Goal: Task Accomplishment & Management: Manage account settings

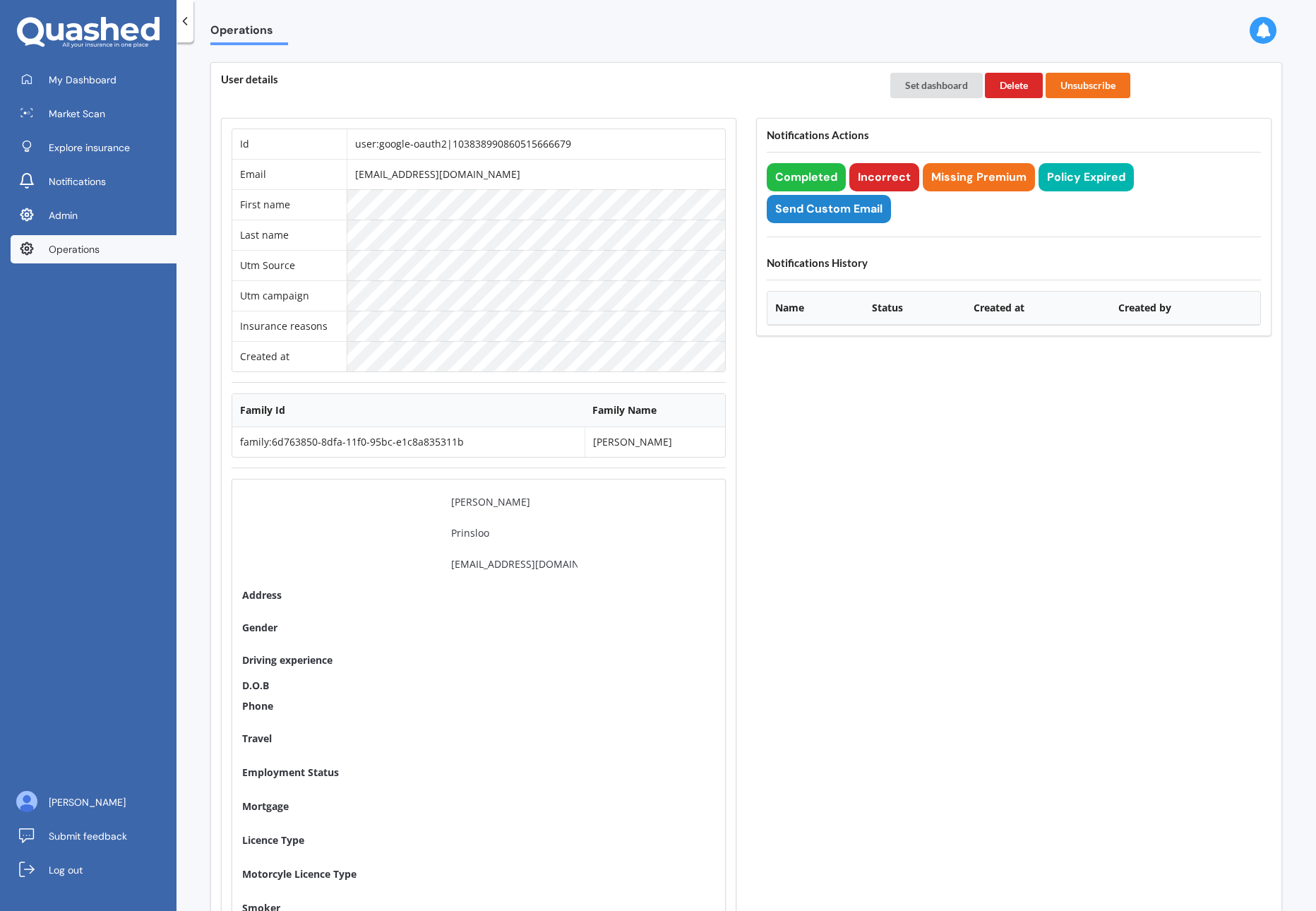
scroll to position [820, 0]
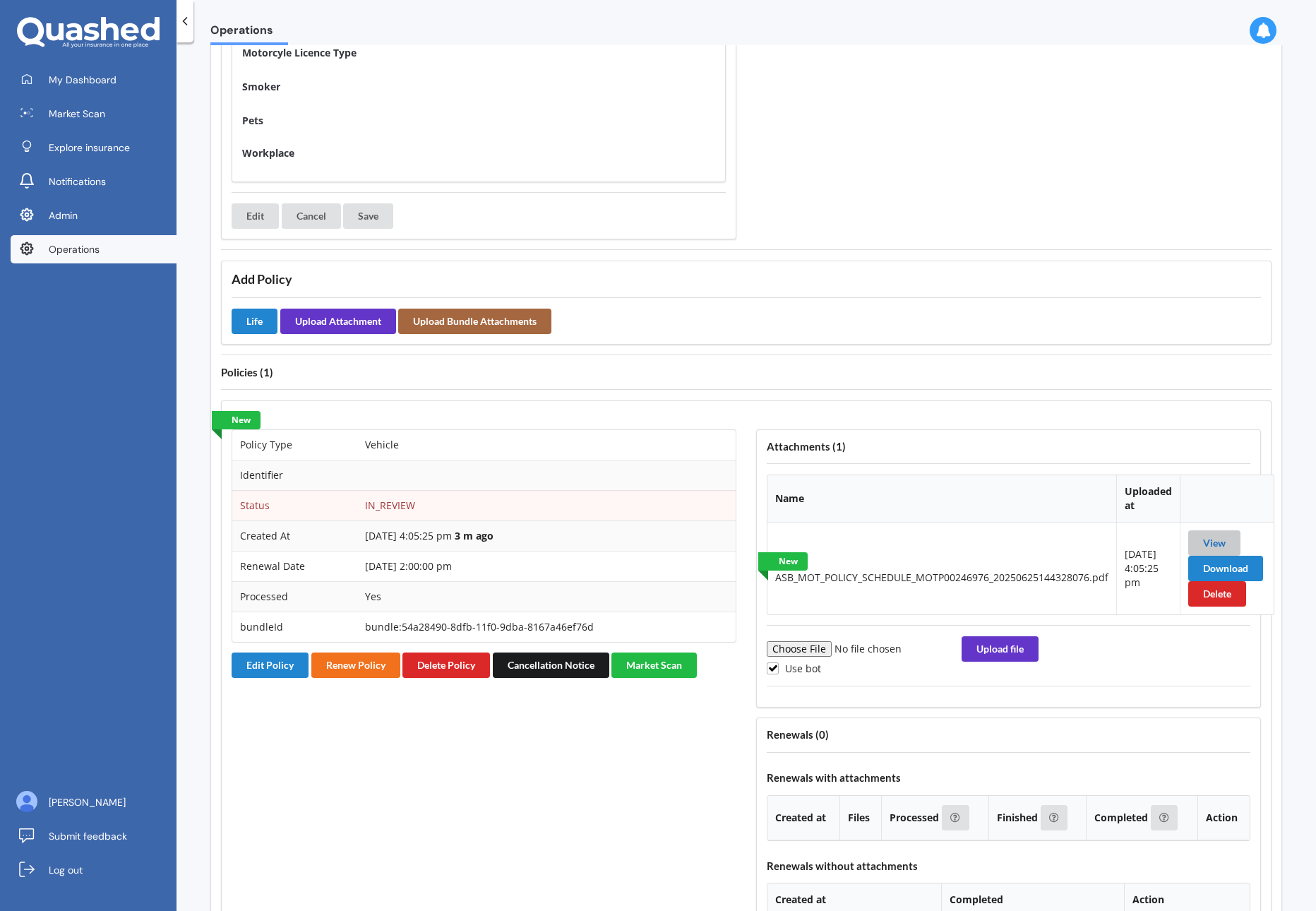
click at [1203, 543] on link "View" at bounding box center [1214, 542] width 23 height 12
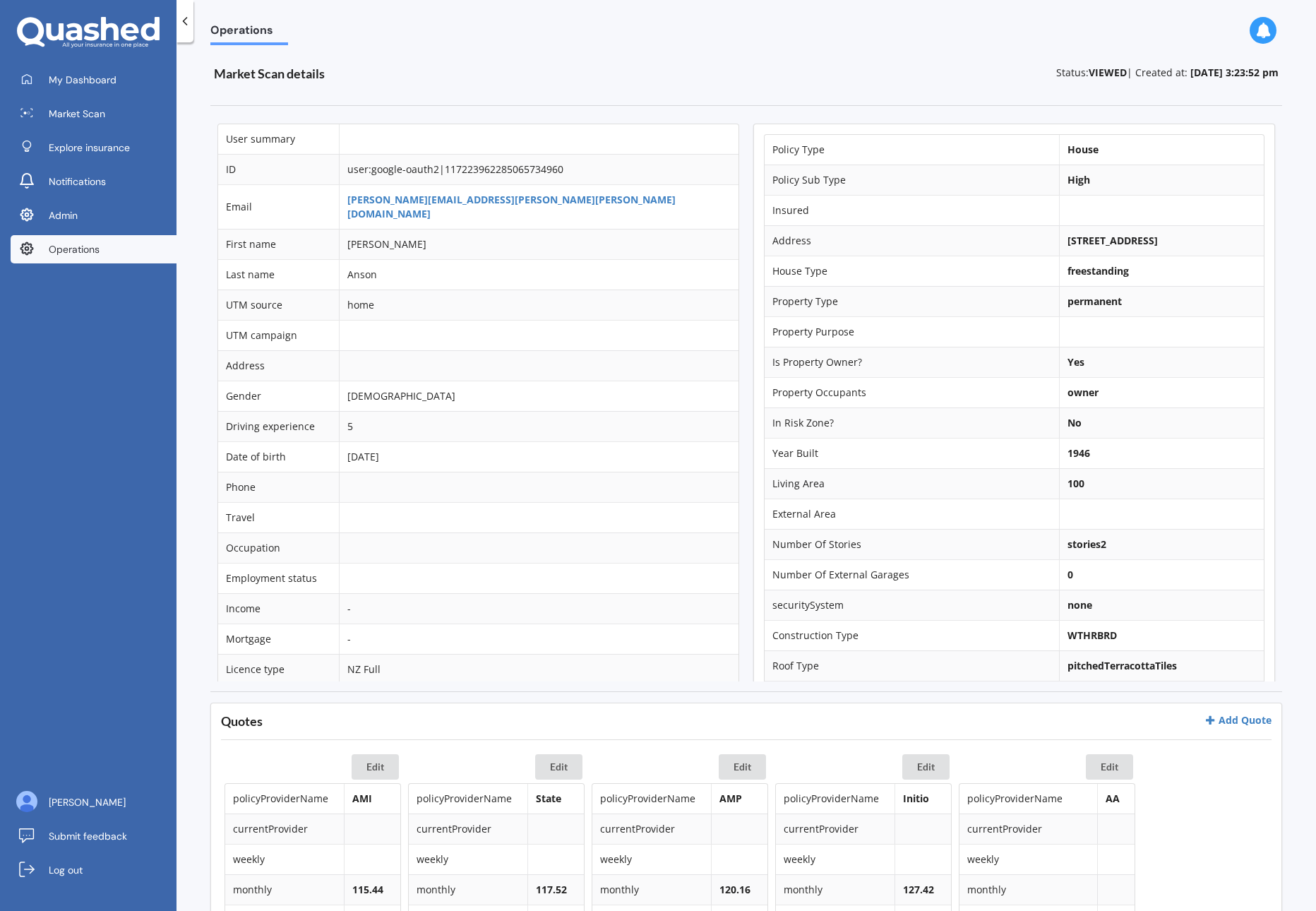
scroll to position [273, 0]
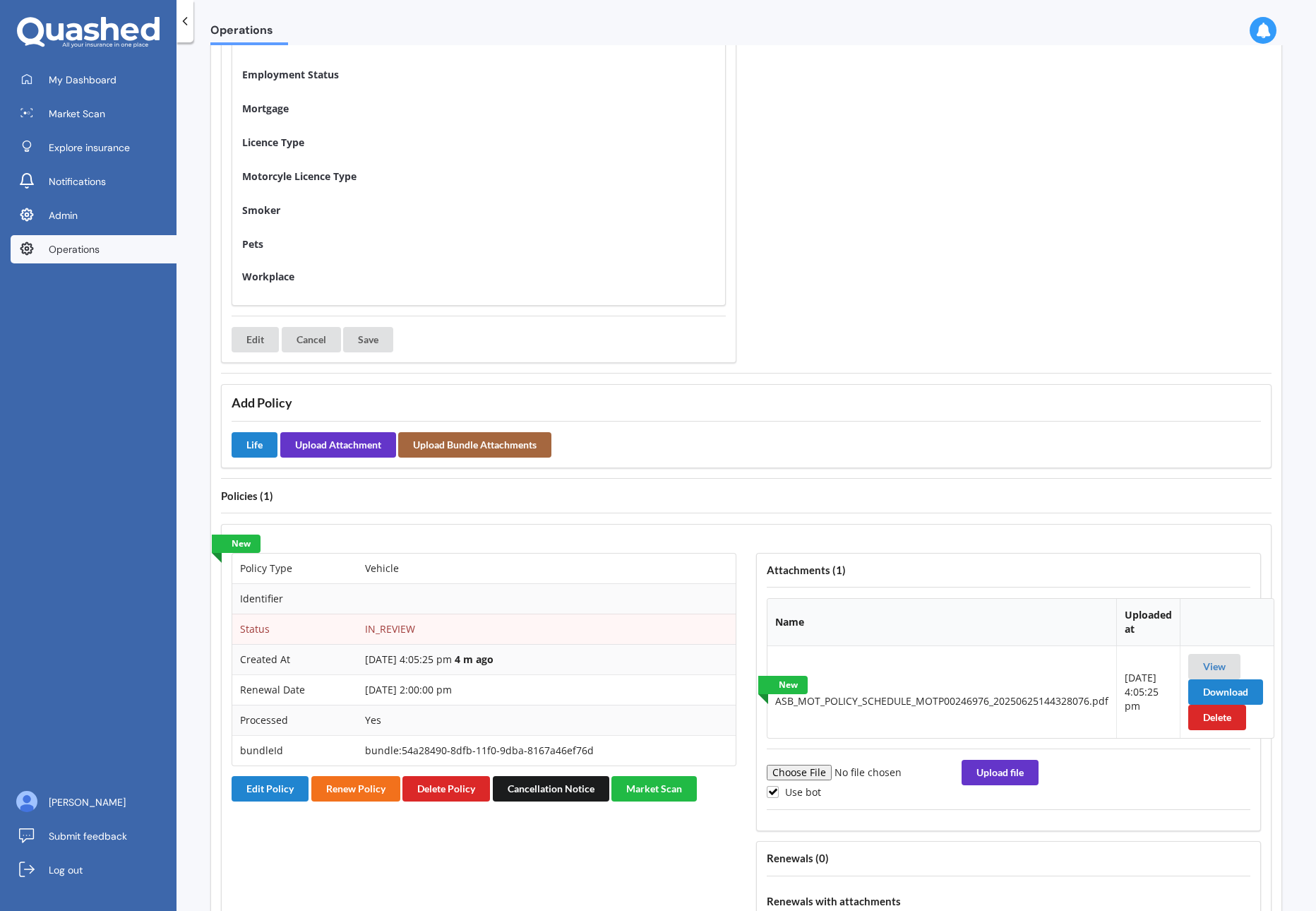
scroll to position [719, 0]
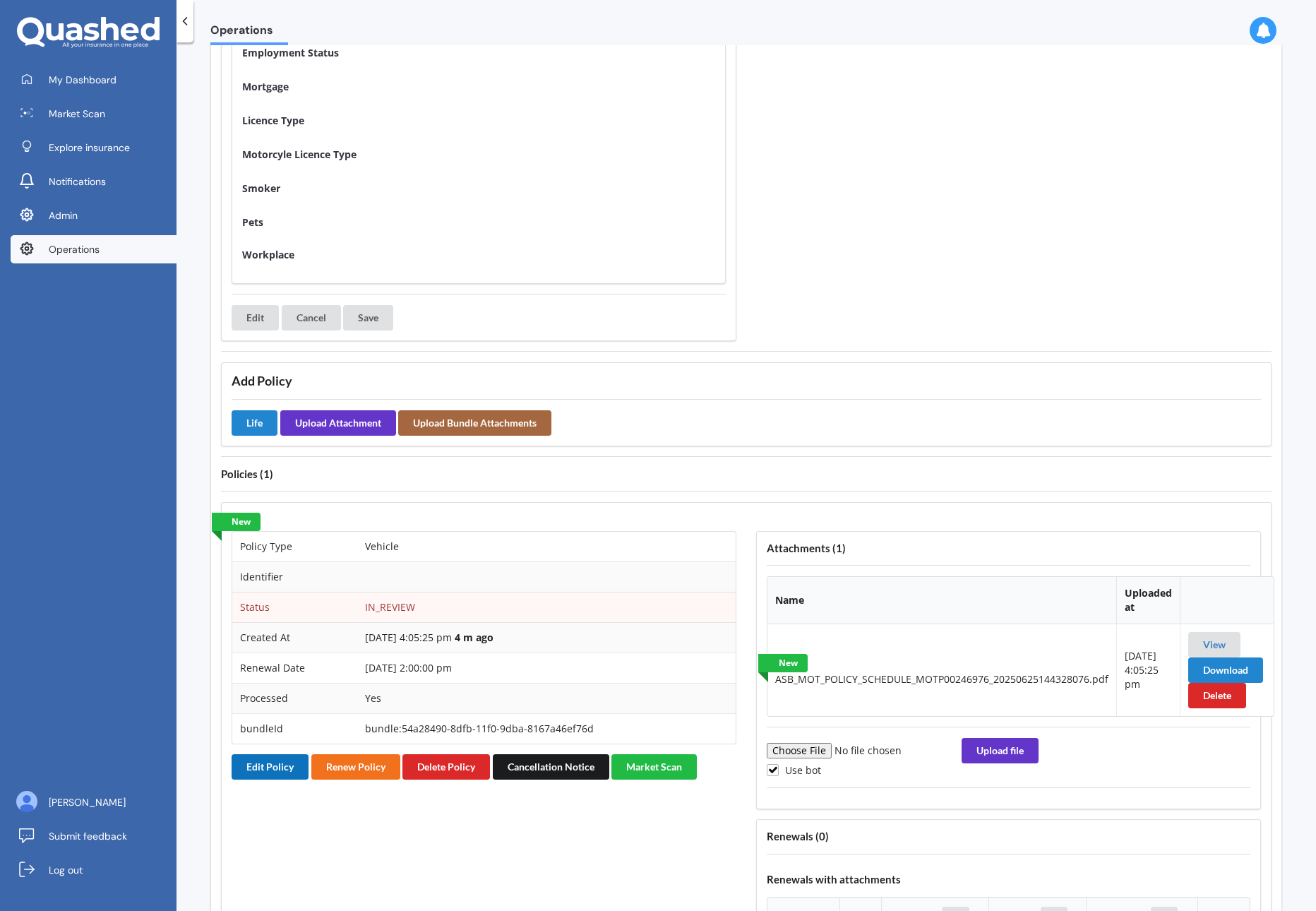
click at [259, 775] on button "Edit Policy" at bounding box center [270, 767] width 77 height 26
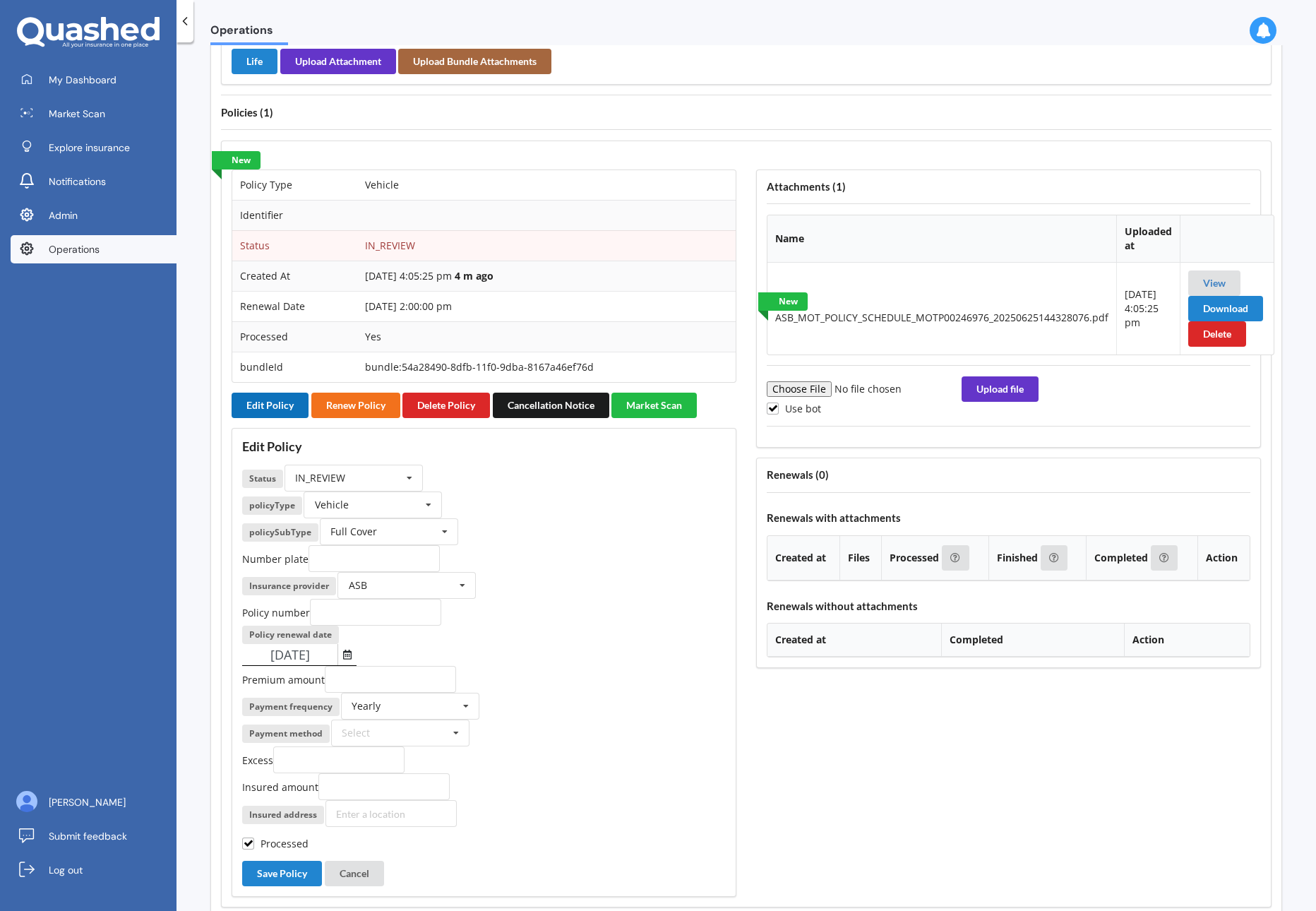
scroll to position [1120, 0]
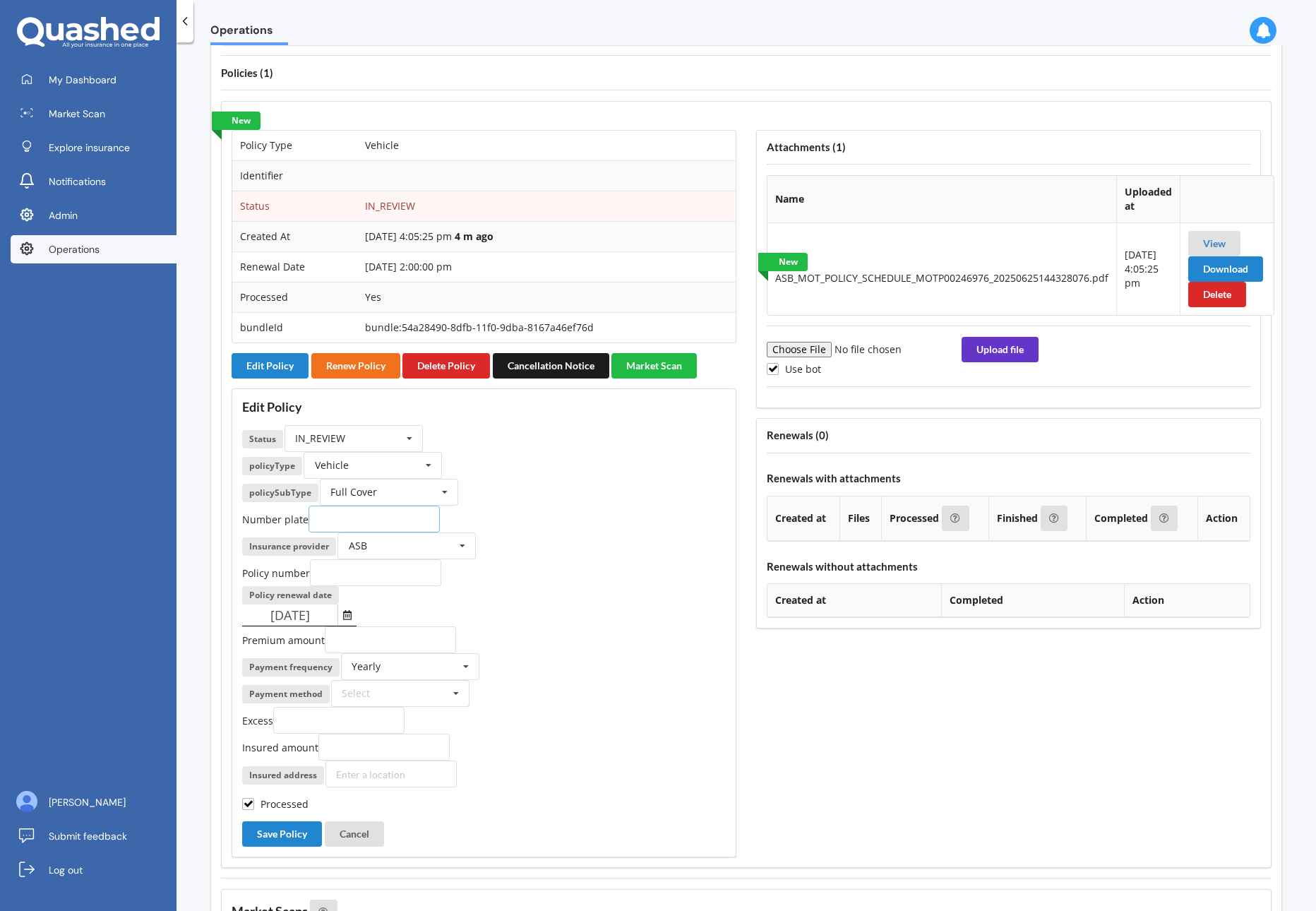
click at [334, 516] on input "text" at bounding box center [374, 518] width 131 height 27
paste input "LDA694"
type input "LDA694"
click at [375, 580] on input "text" at bounding box center [376, 572] width 131 height 27
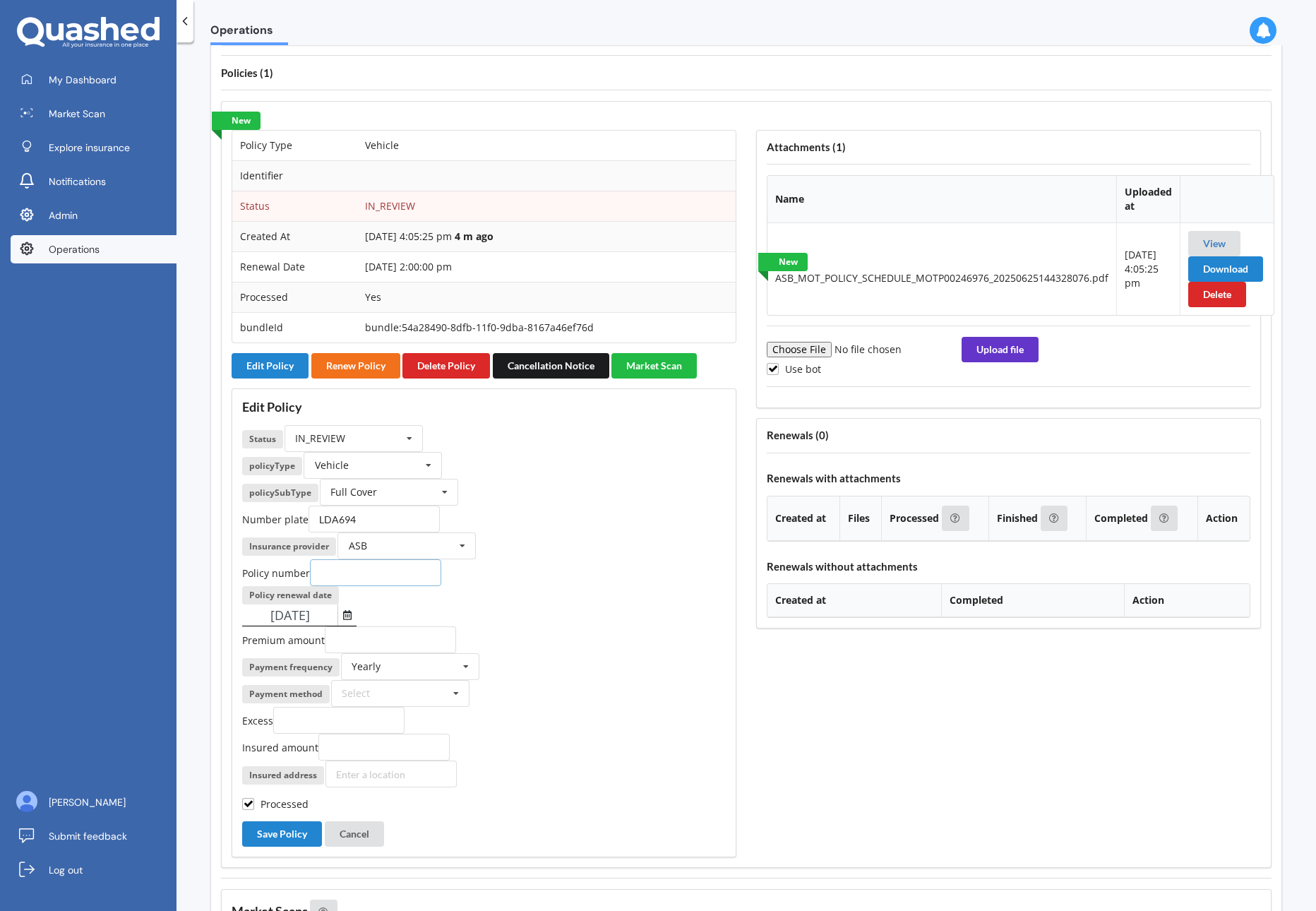
paste input "MOTP00246976"
type input "MOTP00246976"
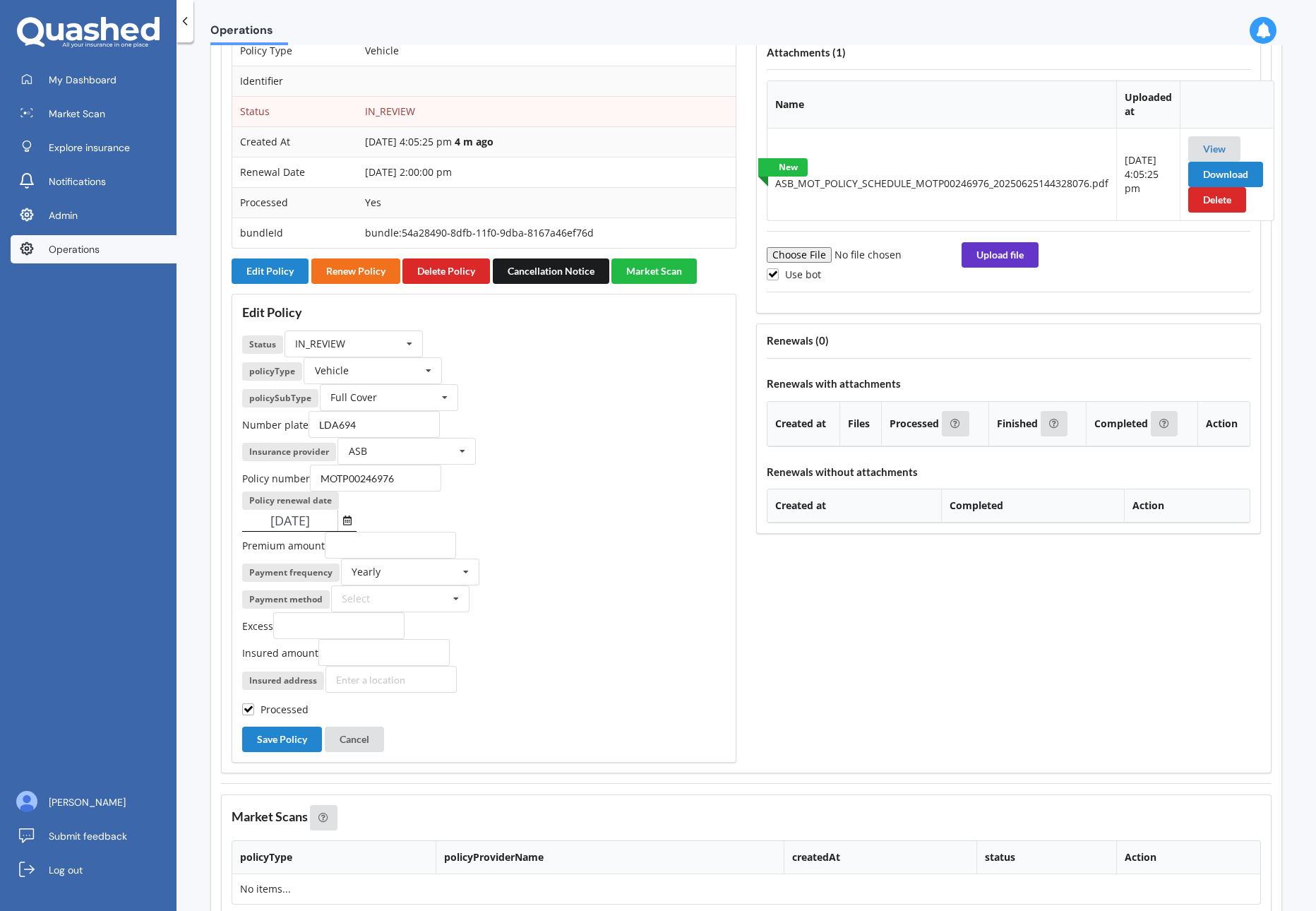
scroll to position [1217, 0]
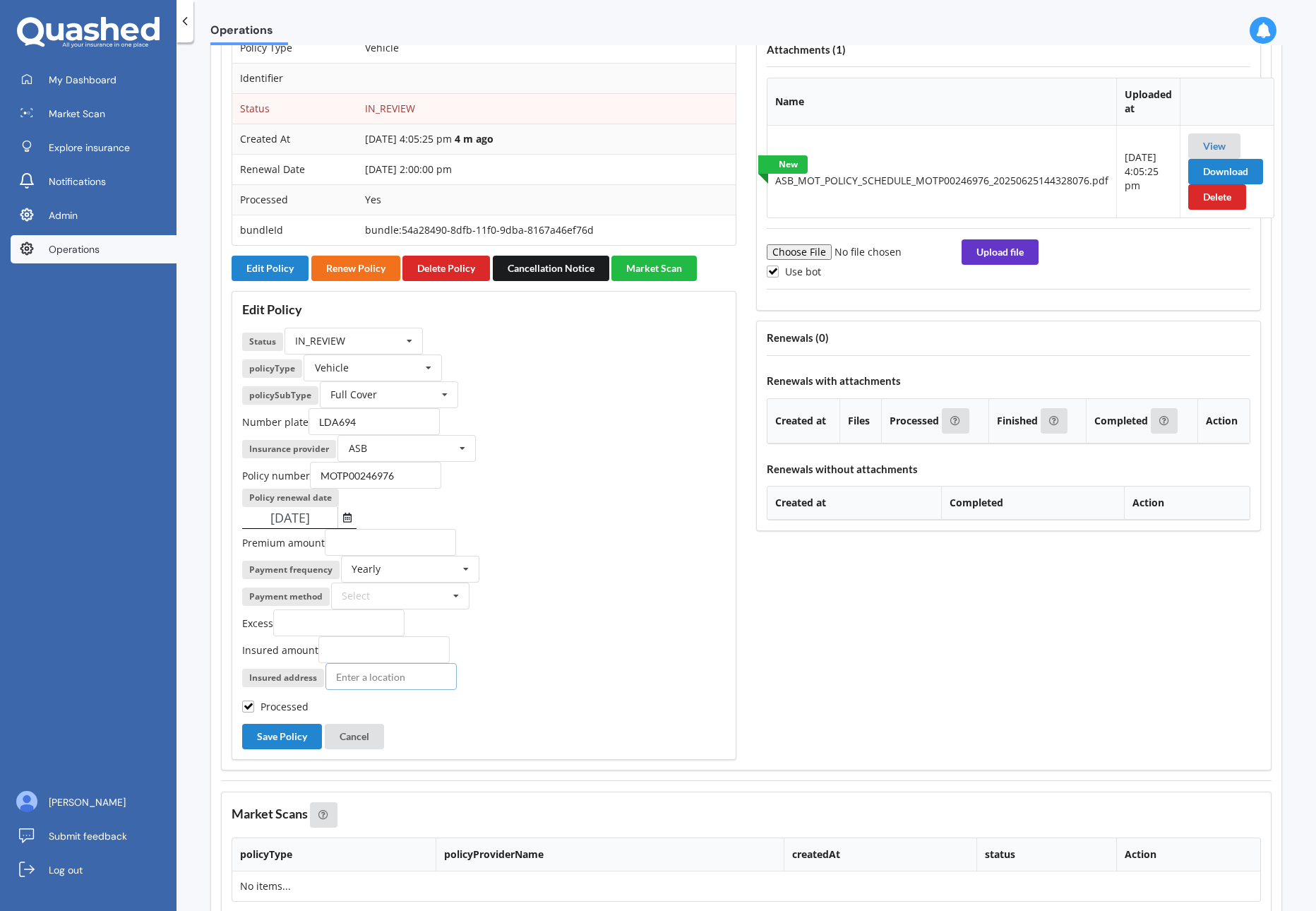
click at [400, 681] on input at bounding box center [391, 675] width 131 height 27
paste input "19 QUARTERS PLACE"
type input "19 Quarters Place, Halswell, Christchurch 8025"
click at [347, 627] on input "number" at bounding box center [339, 622] width 131 height 27
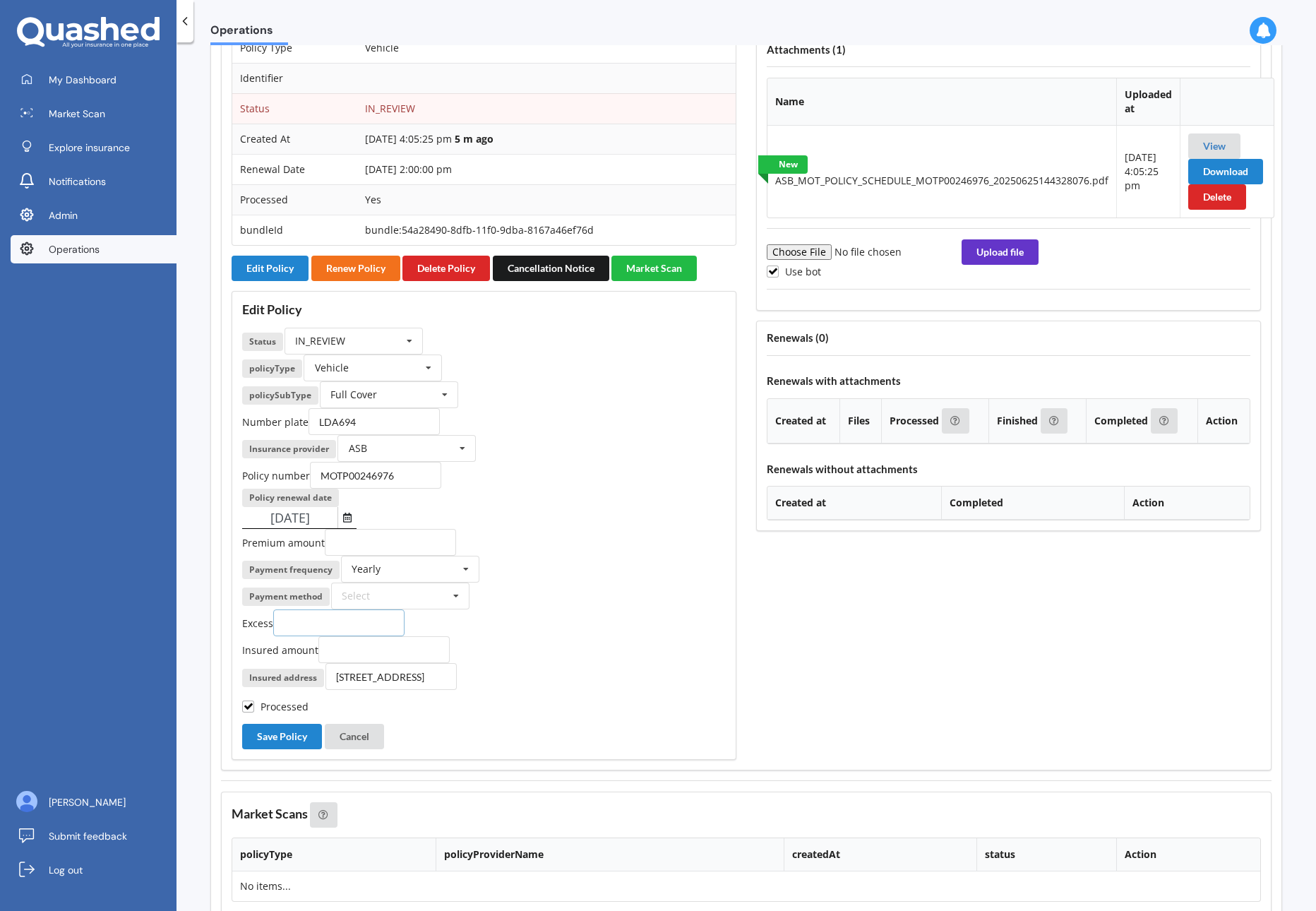
click at [347, 627] on input "number" at bounding box center [339, 622] width 131 height 27
paste input "400"
type input "400"
drag, startPoint x: 580, startPoint y: 632, endPoint x: 1310, endPoint y: 637, distance: 730.0
click at [647, 632] on div "Excess 400" at bounding box center [483, 622] width 483 height 27
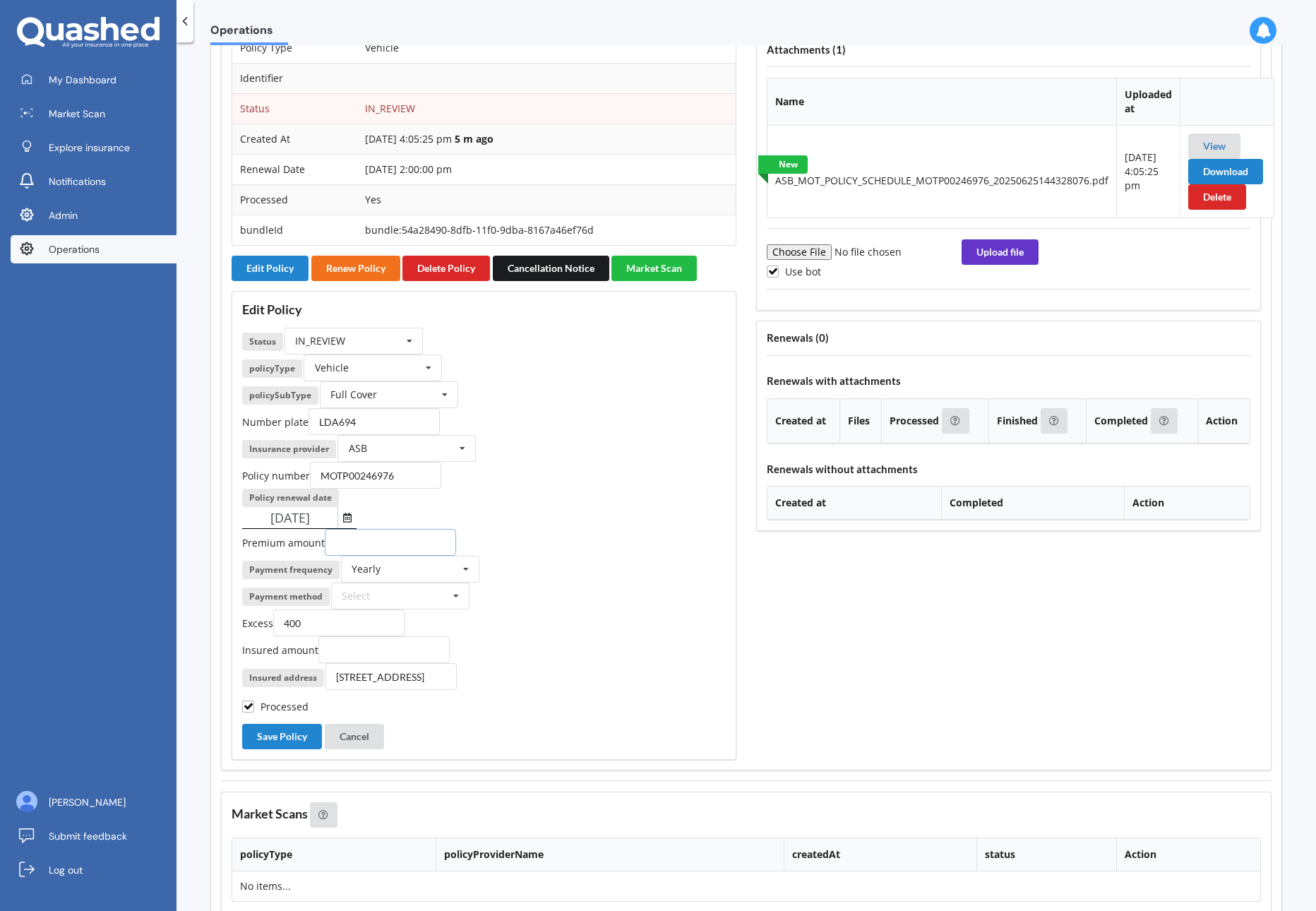
click at [403, 546] on input "number" at bounding box center [390, 542] width 131 height 27
click at [376, 655] on input "number" at bounding box center [384, 648] width 131 height 27
paste input "34494"
type input "34494"
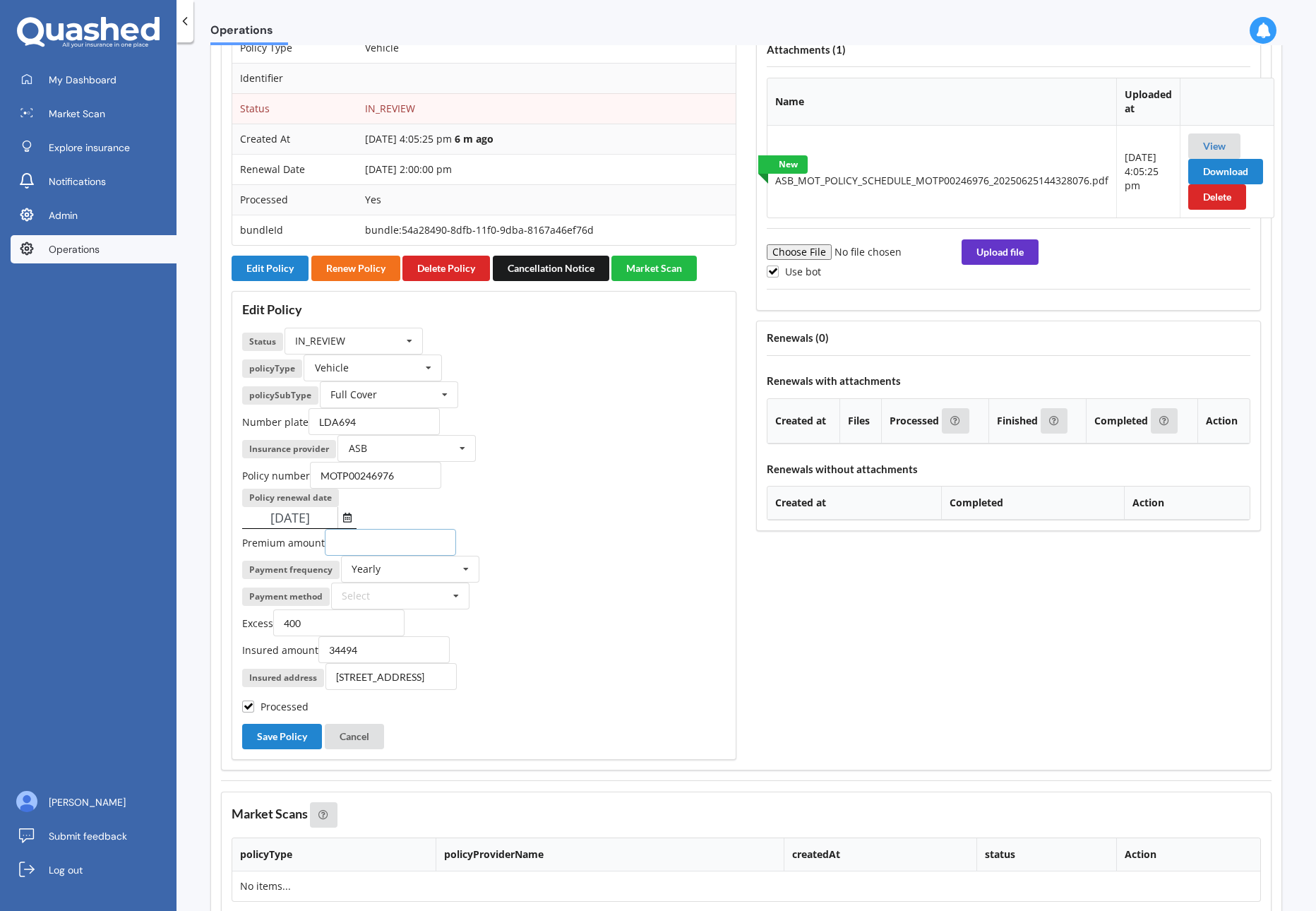
click at [371, 543] on input "number" at bounding box center [390, 542] width 131 height 27
paste input "1241.99"
type input "1241.99"
click at [293, 736] on button "Save Policy" at bounding box center [282, 736] width 80 height 26
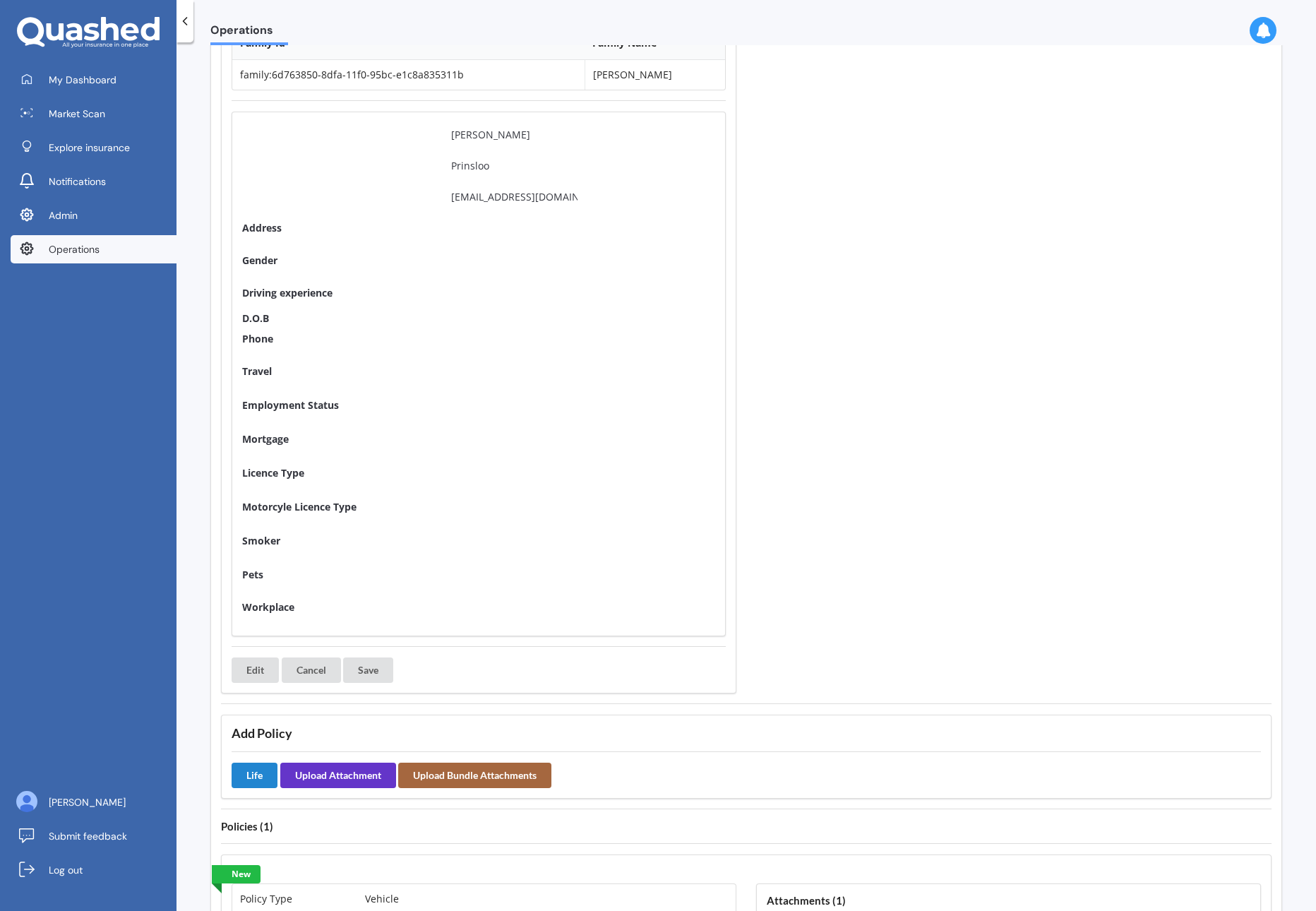
scroll to position [0, 0]
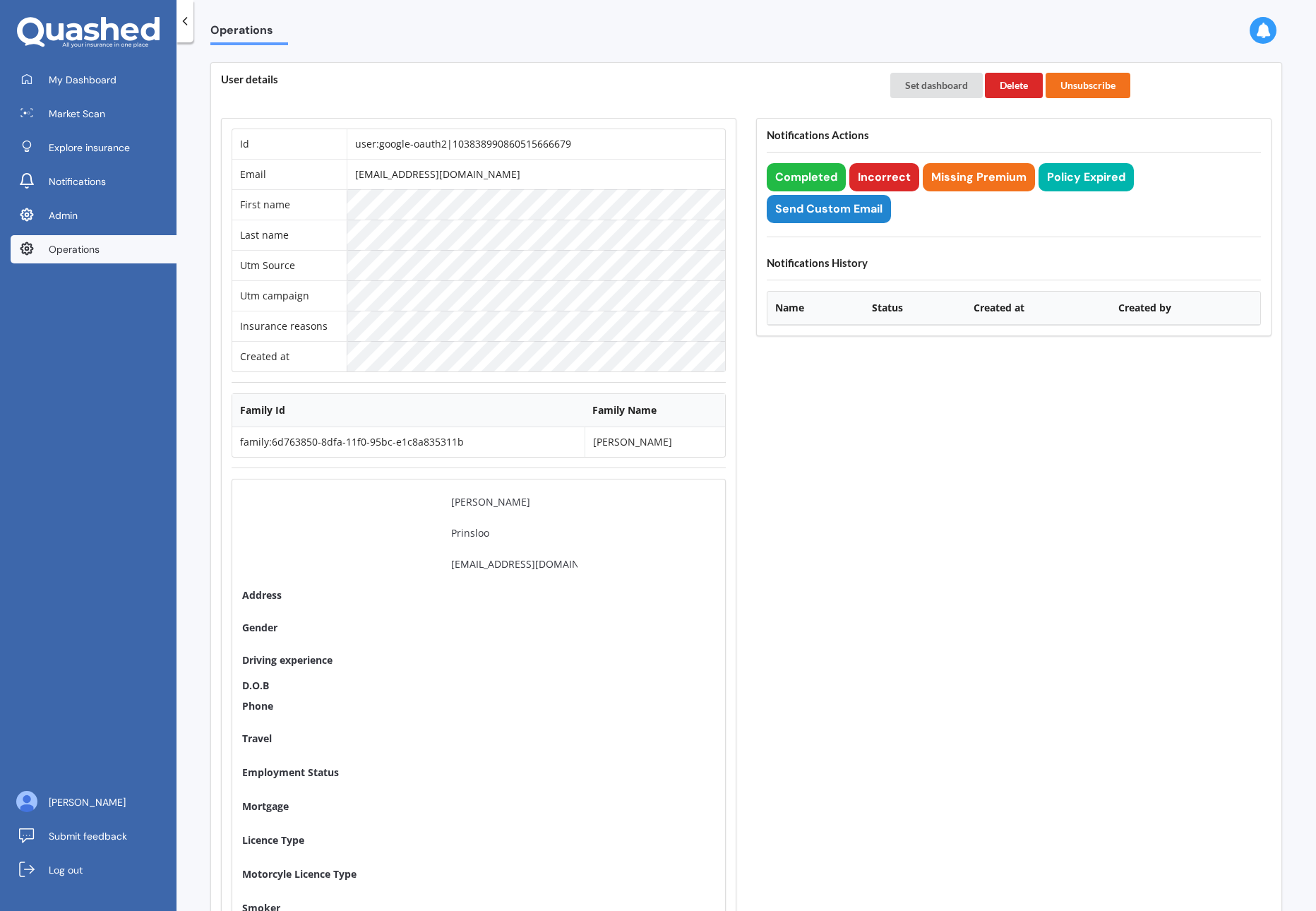
click at [483, 142] on td "user:google-oauth2|103838990860515666679" at bounding box center [535, 144] width 378 height 30
copy td "user:google-oauth2|103838990860515666679"
click at [932, 86] on button "Set dashboard" at bounding box center [936, 86] width 93 height 26
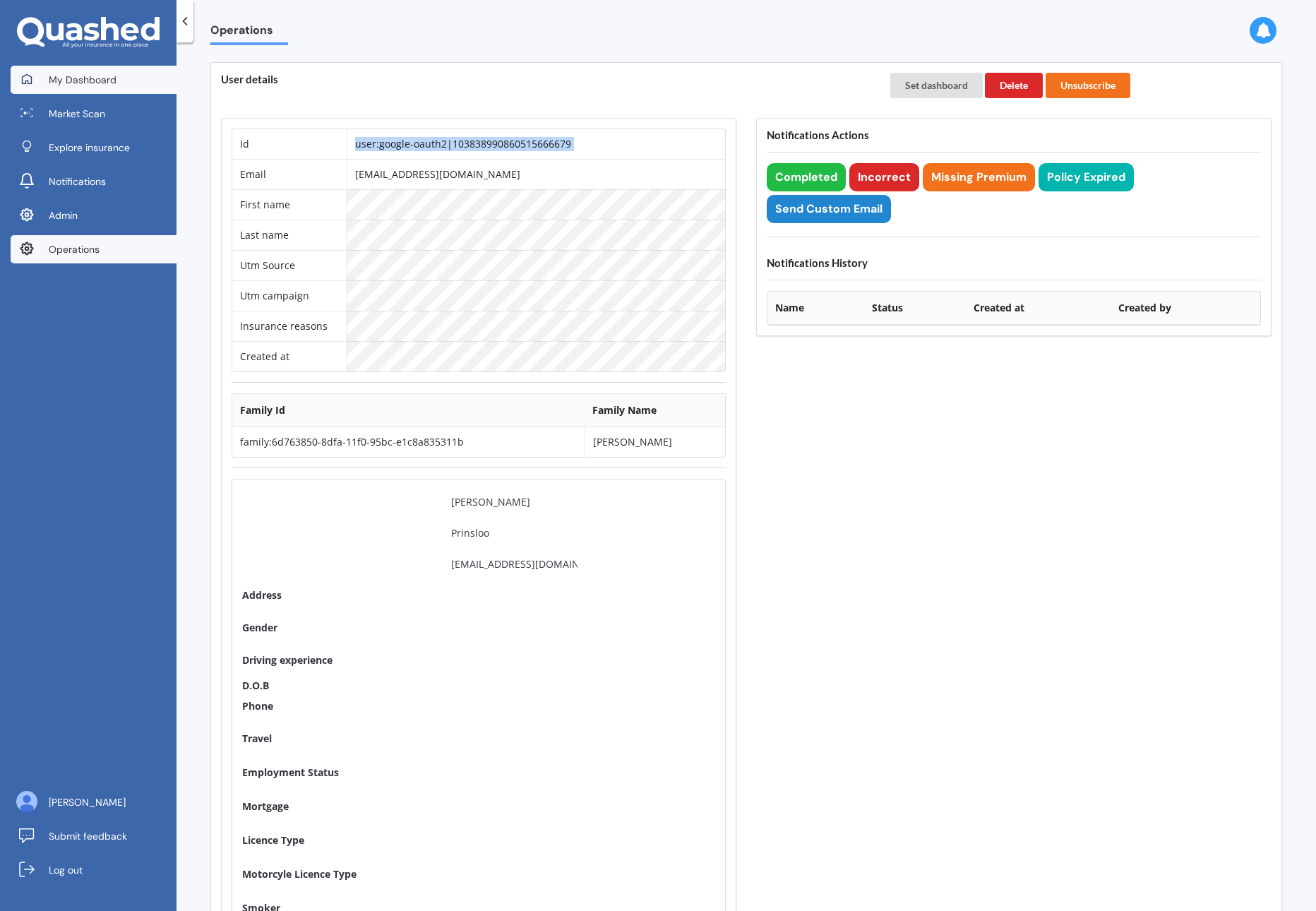
click at [94, 87] on span "My Dashboard" at bounding box center [83, 80] width 68 height 14
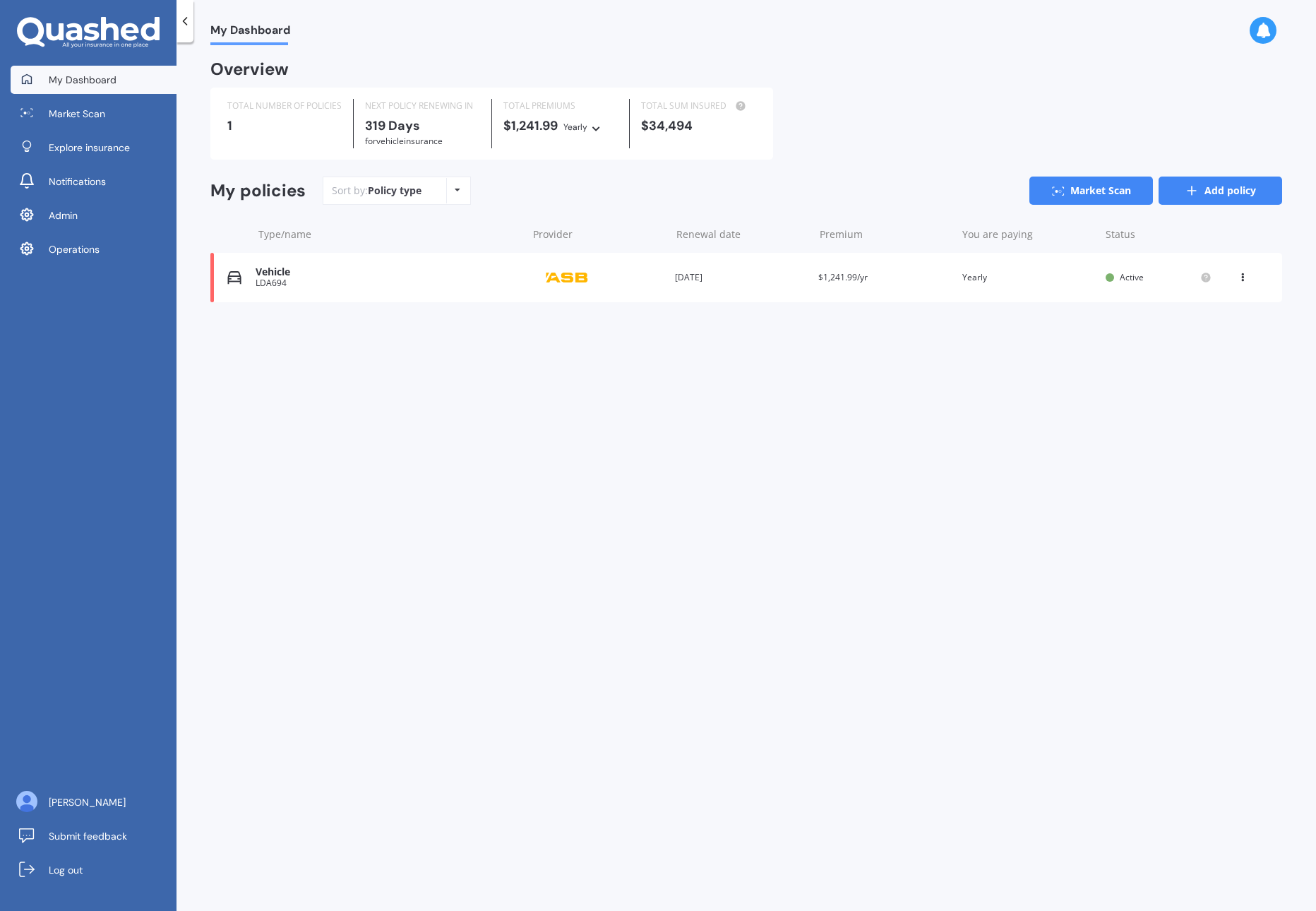
click at [1223, 185] on link "Add policy" at bounding box center [1221, 190] width 123 height 28
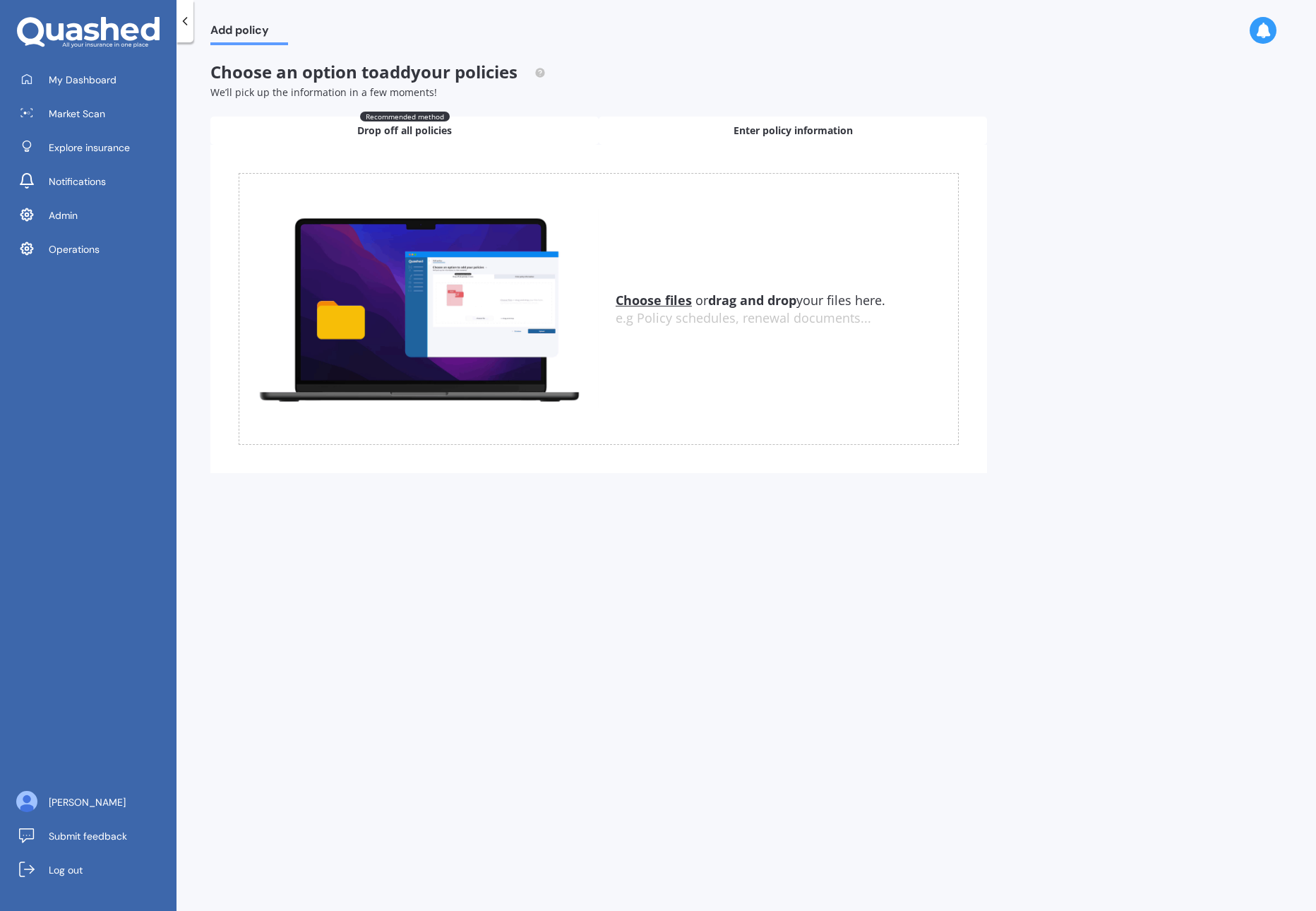
click at [787, 132] on span "Enter policy information" at bounding box center [793, 130] width 119 height 14
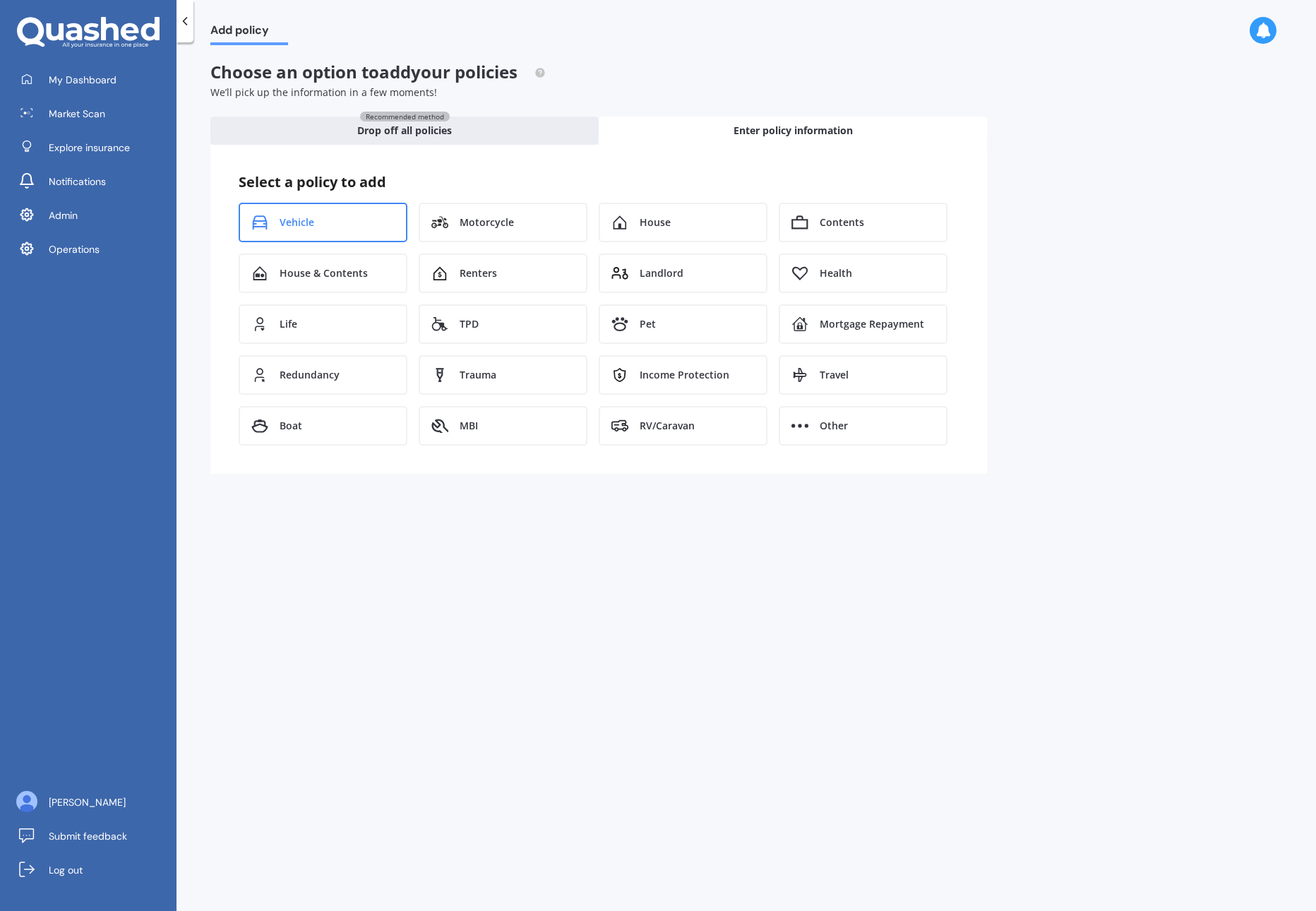
click at [361, 222] on div "Vehicle" at bounding box center [323, 223] width 169 height 40
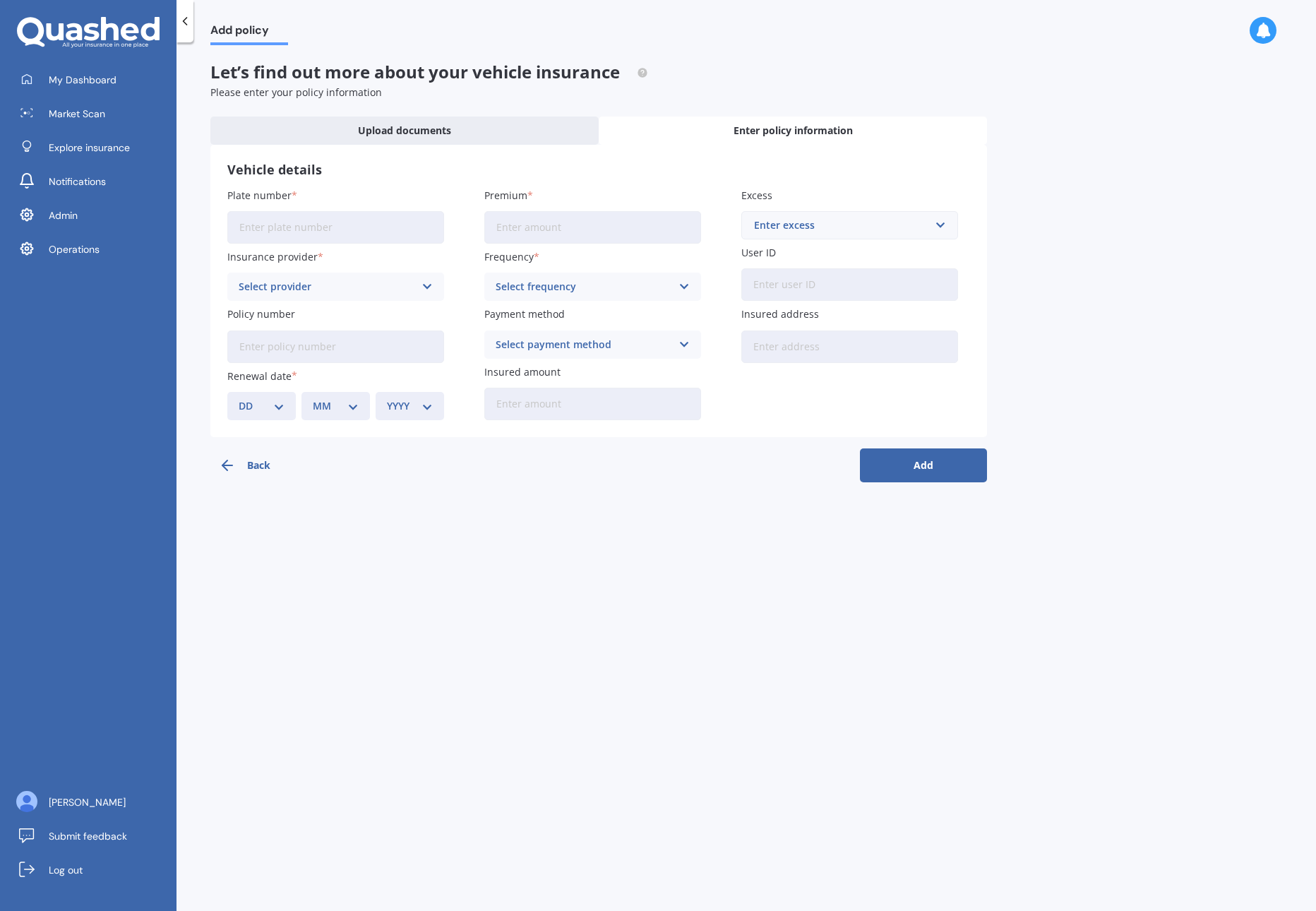
click at [841, 286] on input "User ID" at bounding box center [849, 284] width 217 height 33
paste input "user:google-oauth2|103838990860515666679"
type input "user:google-oauth2|103838990860515666679"
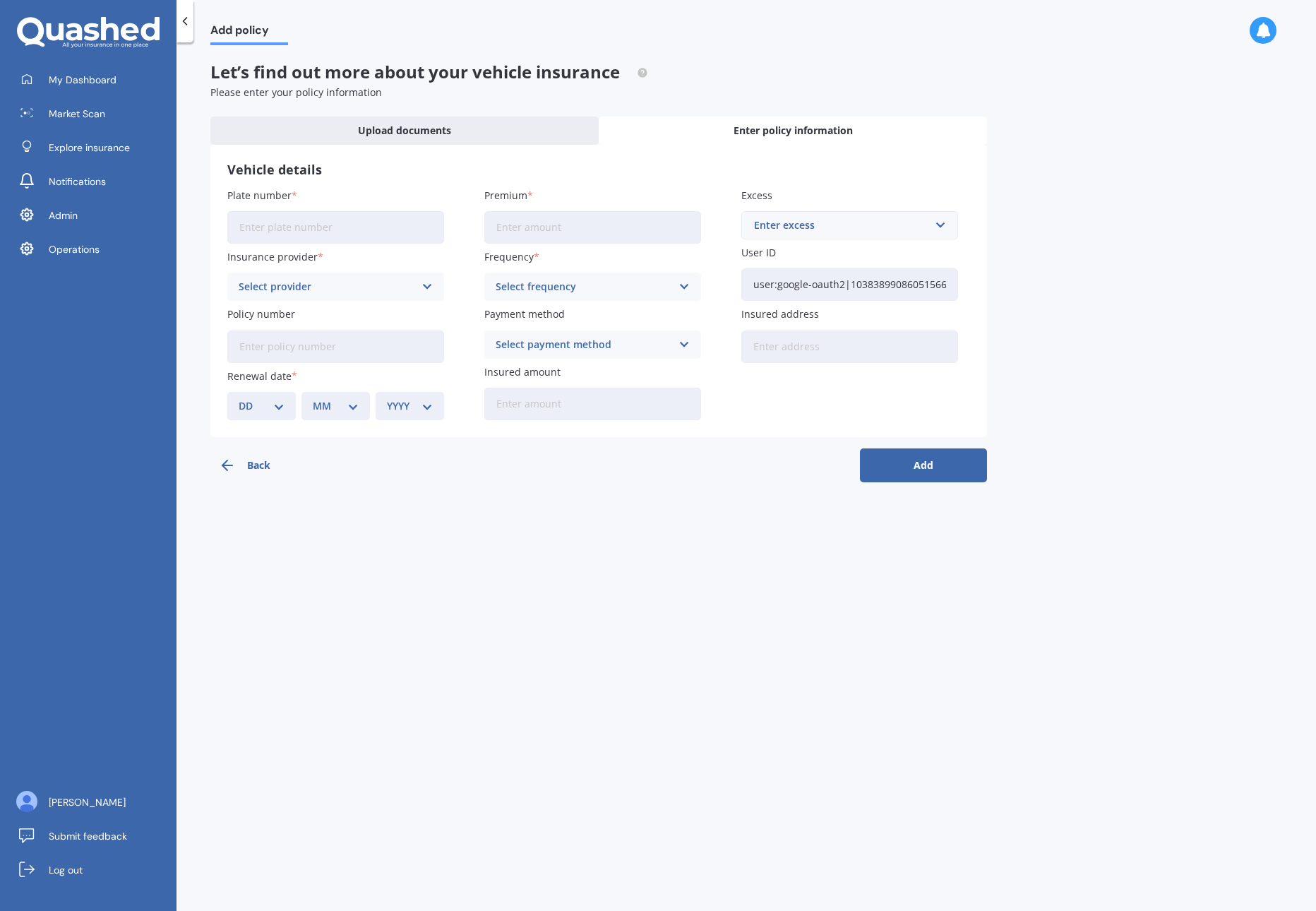
click at [1144, 312] on div "Add policy Let’s find out more about your vehicle insurance Please enter your p…" at bounding box center [745, 478] width 1139 height 868
click at [573, 276] on div "Select frequency Yearly Six-Monthly Quarterly Monthly Fortnightly Weekly" at bounding box center [593, 286] width 217 height 28
click at [545, 313] on div "Yearly" at bounding box center [593, 314] width 215 height 26
click at [529, 221] on input "Premium" at bounding box center [593, 227] width 217 height 33
paste input "$1,050.01"
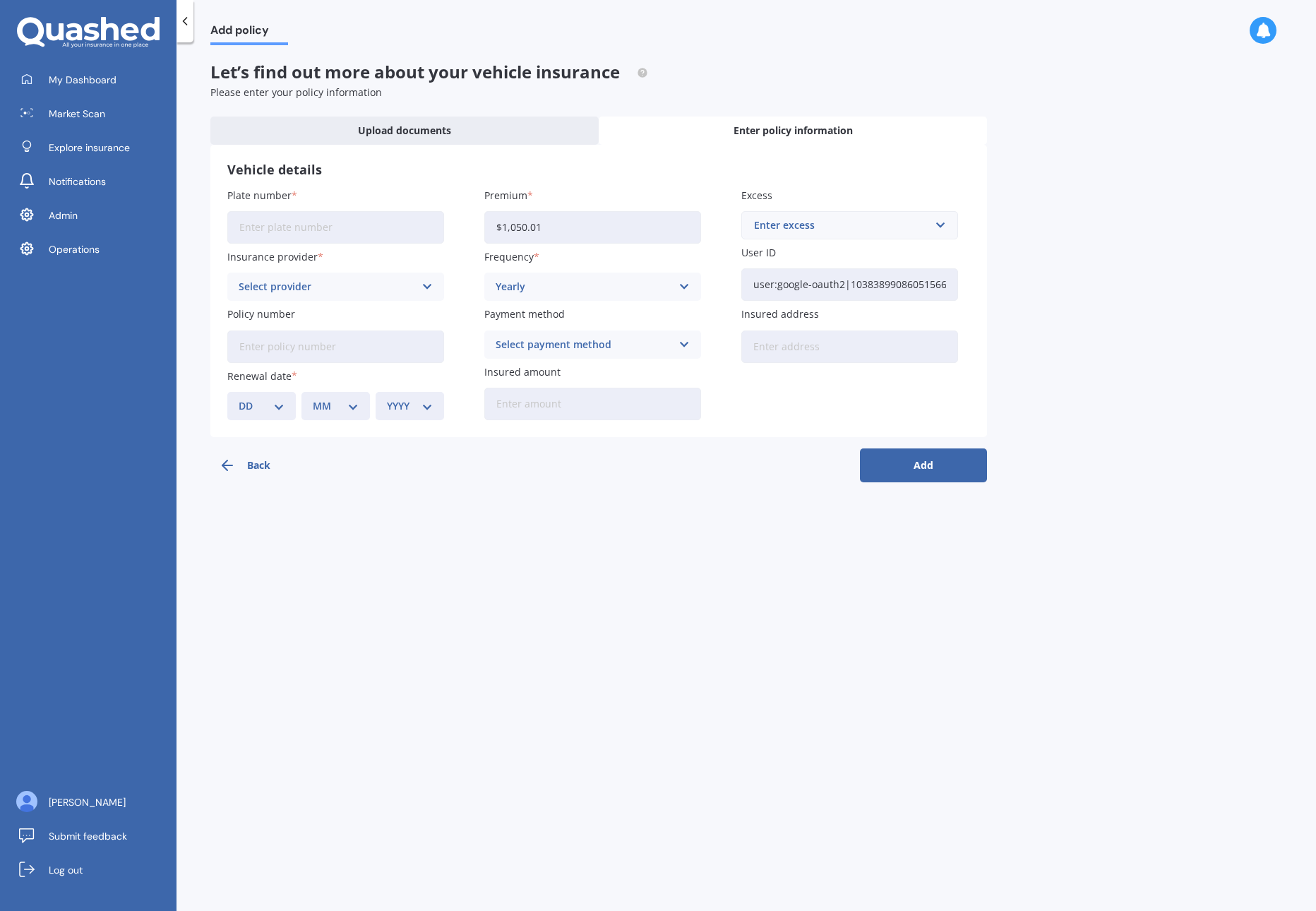
type input "$1,050.01"
click at [332, 219] on input "Plate number" at bounding box center [336, 227] width 217 height 33
click at [334, 215] on input "Plate number" at bounding box center [336, 227] width 217 height 33
paste input "HMD312"
type input "HMD312"
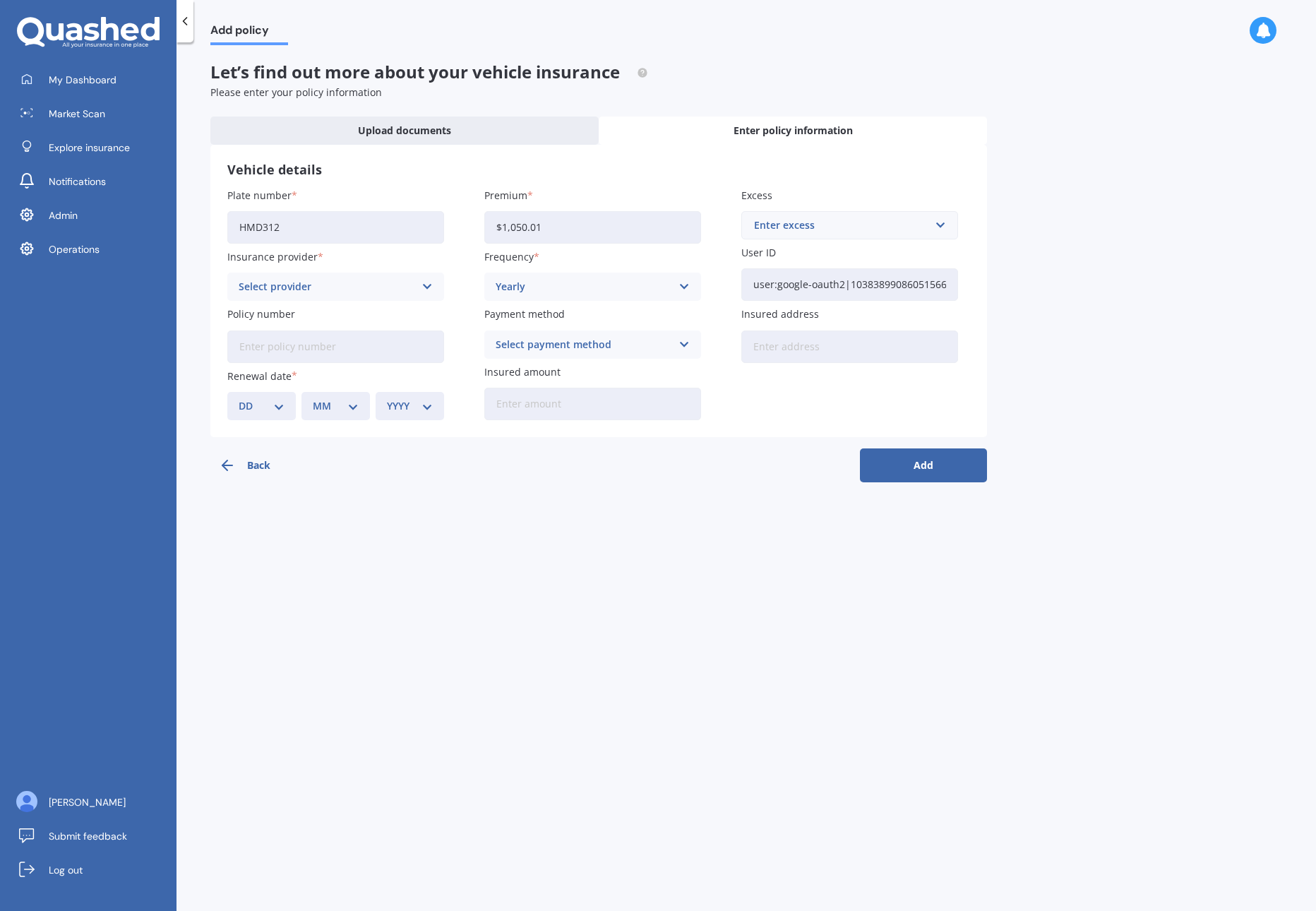
click at [400, 293] on div "Select provider" at bounding box center [326, 286] width 176 height 16
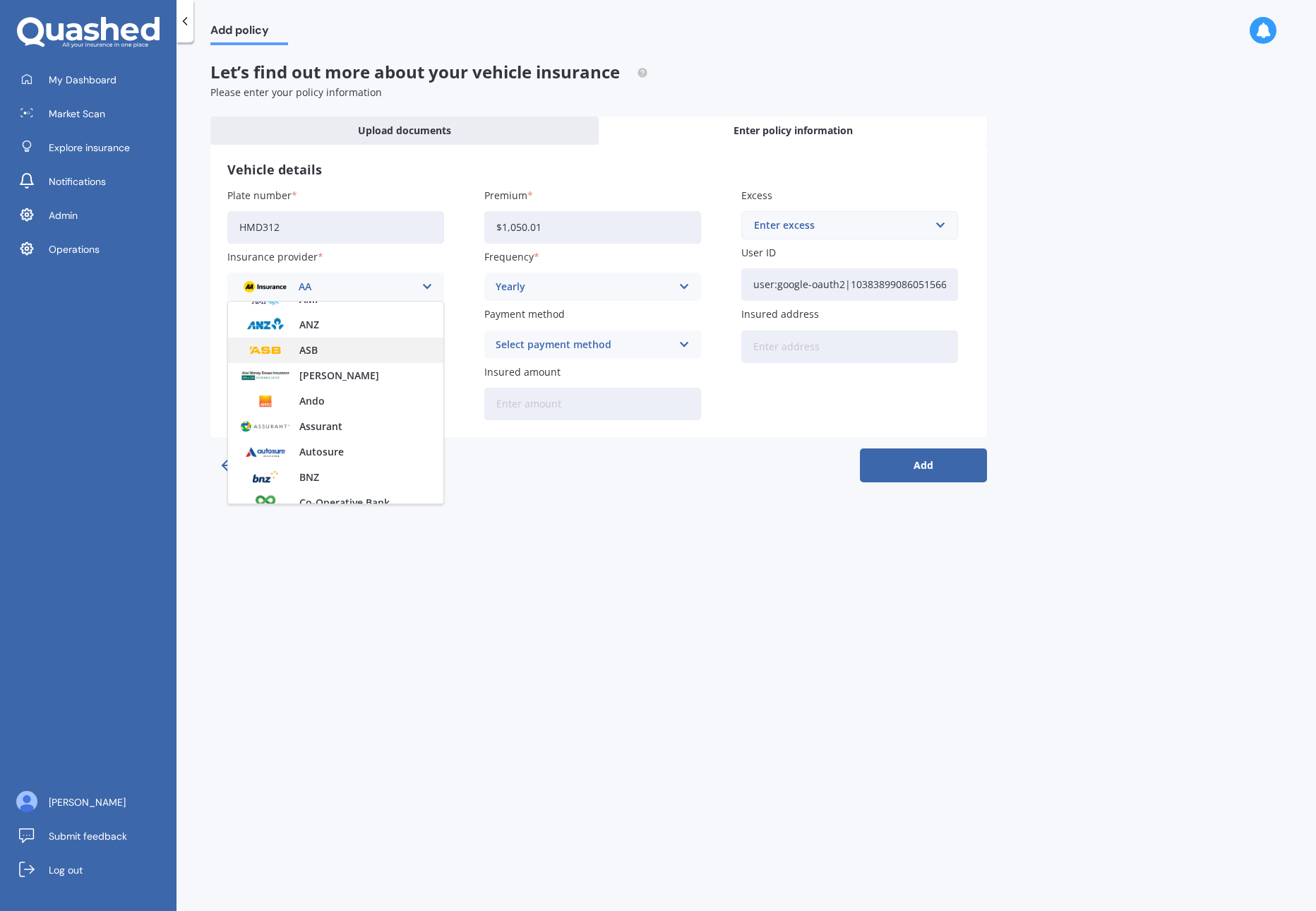
scroll to position [69, 0]
click at [335, 349] on div "ASB" at bounding box center [335, 347] width 215 height 26
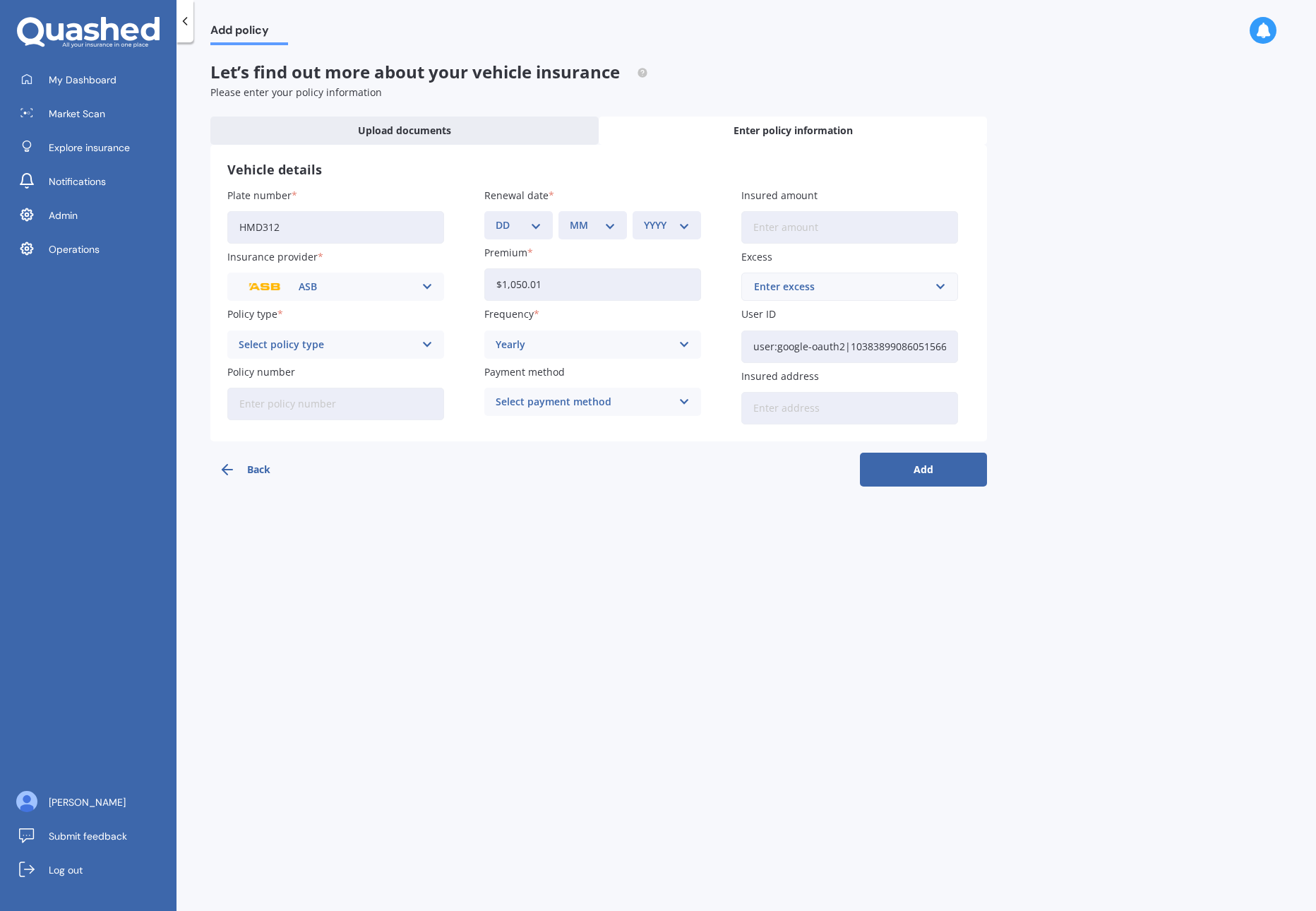
click at [512, 225] on select "DD 01 02 03 04 05 06 07 08 09 10 11 12 13 14 15 16 17 18 19 20 21 22 23 24 25 2…" at bounding box center [518, 226] width 46 height 16
select select "02"
click at [495, 218] on select "DD 01 02 03 04 05 06 07 08 09 10 11 12 13 14 15 16 17 18 19 20 21 22 23 24 25 2…" at bounding box center [518, 226] width 46 height 16
click at [589, 229] on select "MM 01 02 03 04 05 06 07 08 09 10 11 12" at bounding box center [593, 226] width 46 height 16
select select "07"
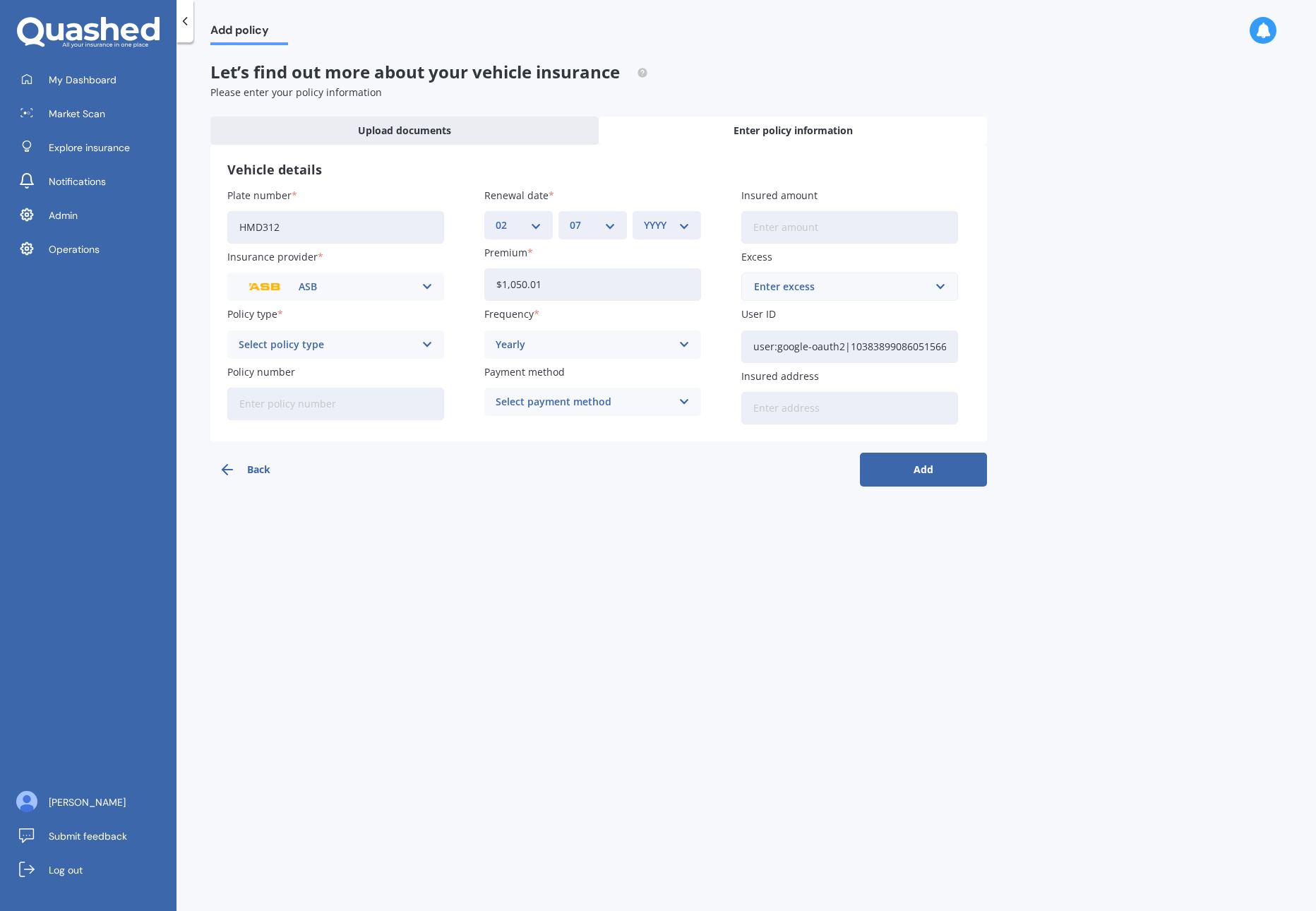
click at [570, 218] on select "MM 01 02 03 04 05 06 07 08 09 10 11 12" at bounding box center [593, 226] width 46 height 16
click at [671, 224] on select "YYYY 2027 2026 2025 2024 2023 2022 2021 2020 2019 2018 2017 2016 2015 2014 2013…" at bounding box center [666, 226] width 46 height 16
select select "2026"
click at [644, 218] on select "YYYY 2027 2026 2025 2024 2023 2022 2021 2020 2019 2018 2017 2016 2015 2014 2013…" at bounding box center [666, 226] width 46 height 16
click at [876, 228] on input "Insured amount" at bounding box center [849, 227] width 217 height 33
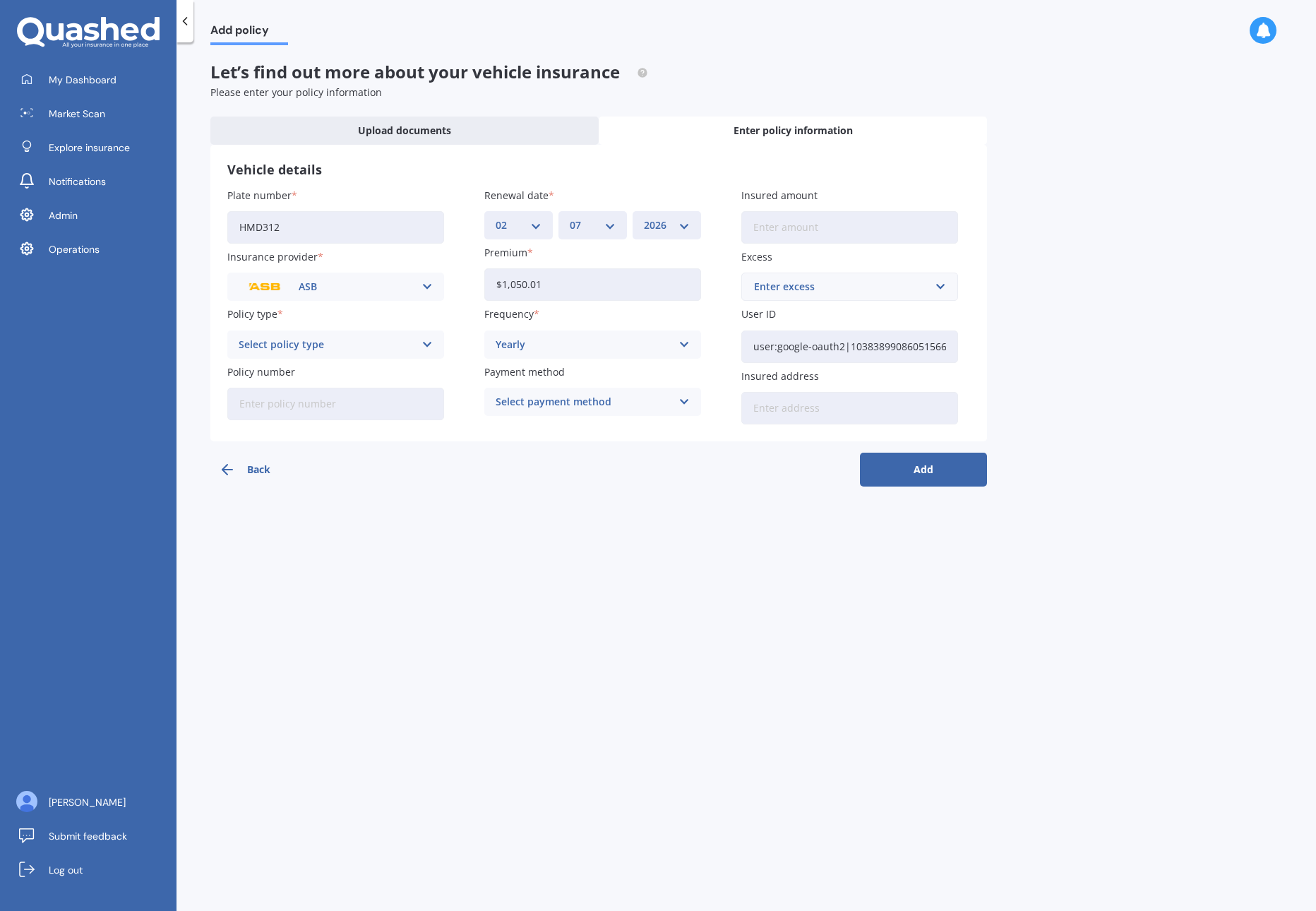
click at [876, 228] on input "Insured amount" at bounding box center [849, 227] width 217 height 33
click at [821, 240] on input "Insured amount" at bounding box center [849, 227] width 217 height 33
paste input "$27,584"
type input "$27,584"
click at [872, 282] on div "Enter excess" at bounding box center [841, 286] width 174 height 16
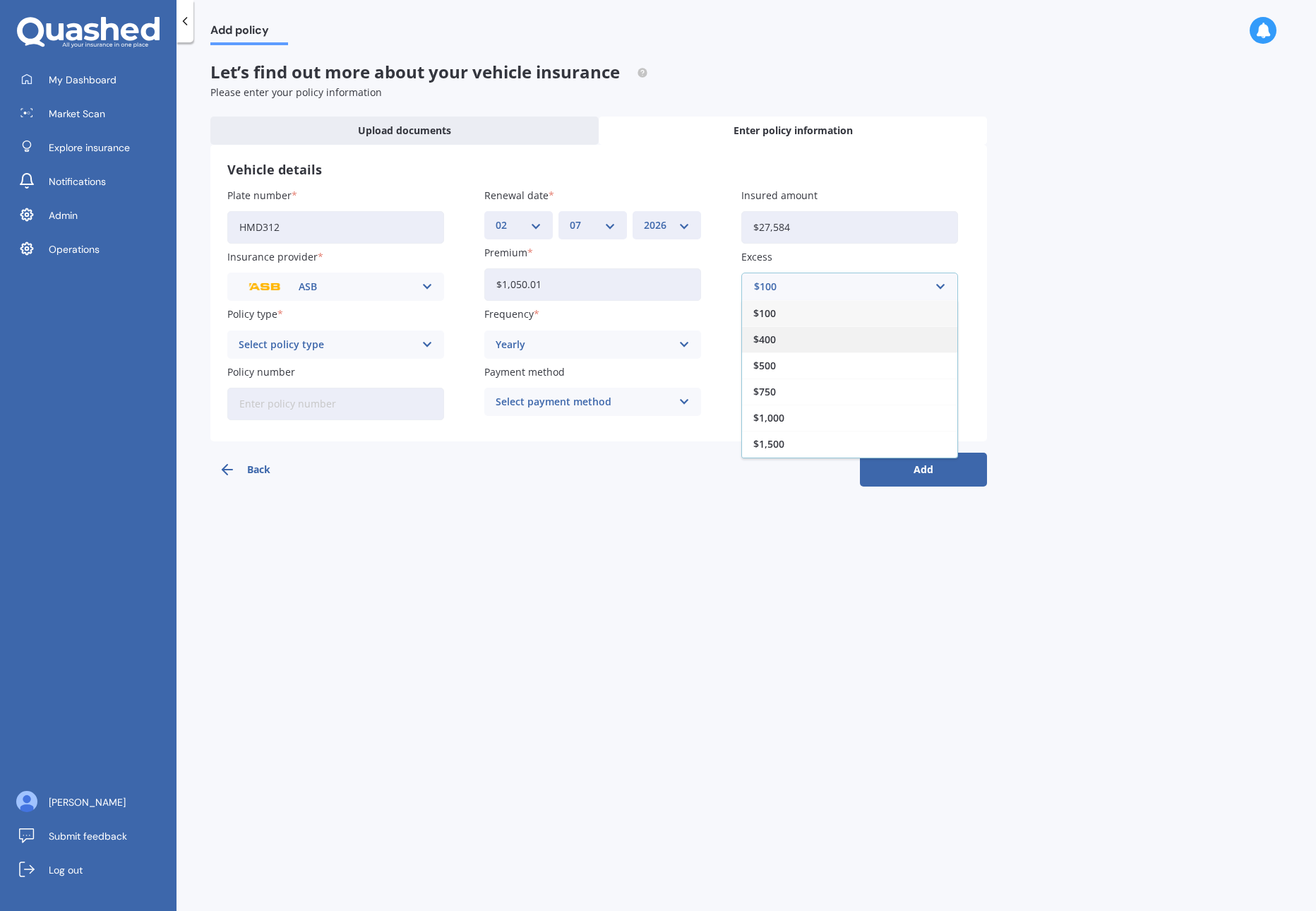
click at [806, 332] on div "$400" at bounding box center [849, 339] width 215 height 26
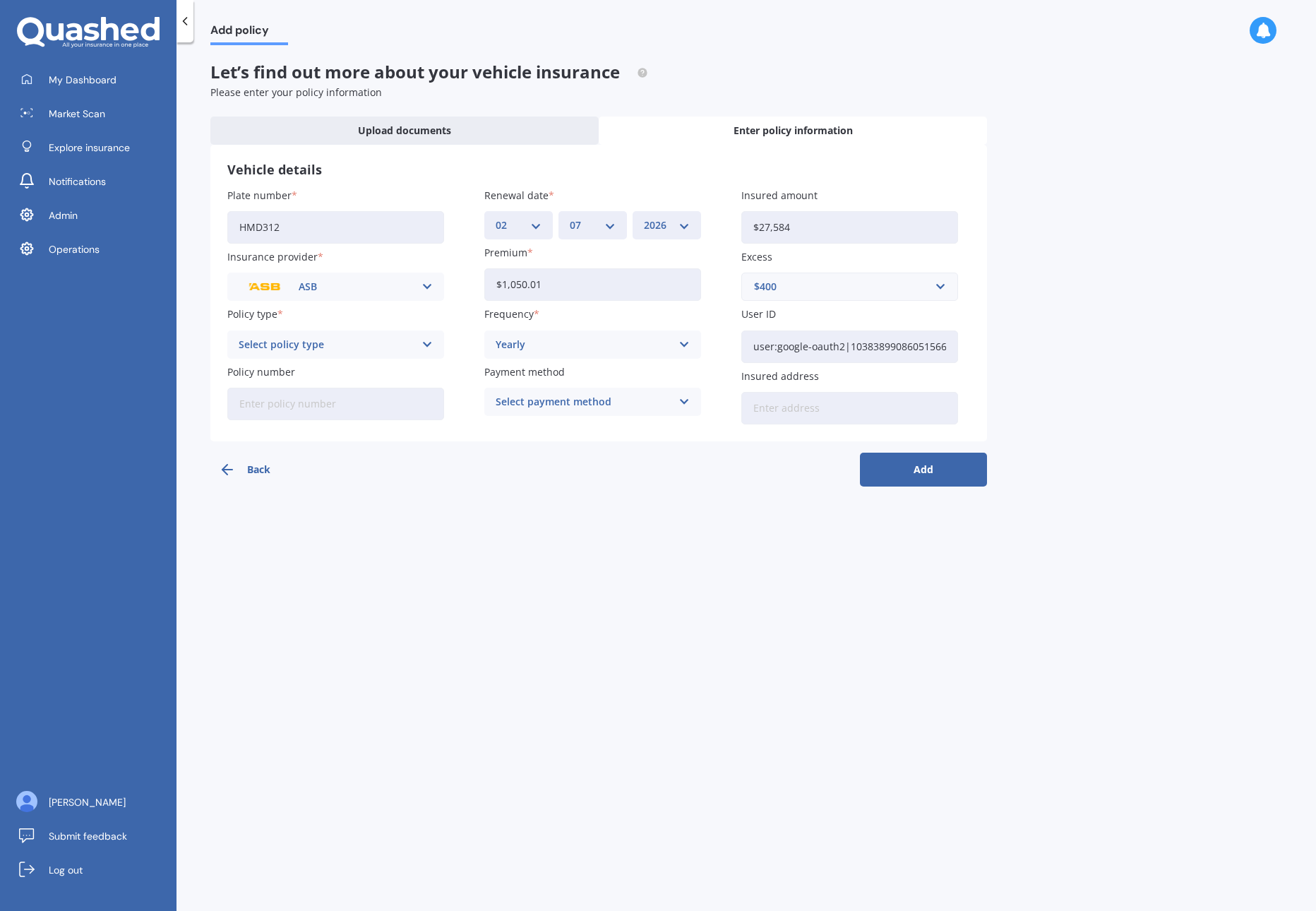
click at [928, 474] on button "Add" at bounding box center [923, 469] width 127 height 34
click at [356, 341] on div "Select policy type" at bounding box center [329, 345] width 169 height 16
drag, startPoint x: 315, startPoint y: 412, endPoint x: 360, endPoint y: 417, distance: 45.3
click at [315, 412] on div "Full Cover" at bounding box center [335, 423] width 214 height 26
click at [988, 475] on div "Add policy Let’s find out more about your vehicle insurance Please enter your p…" at bounding box center [745, 478] width 1139 height 868
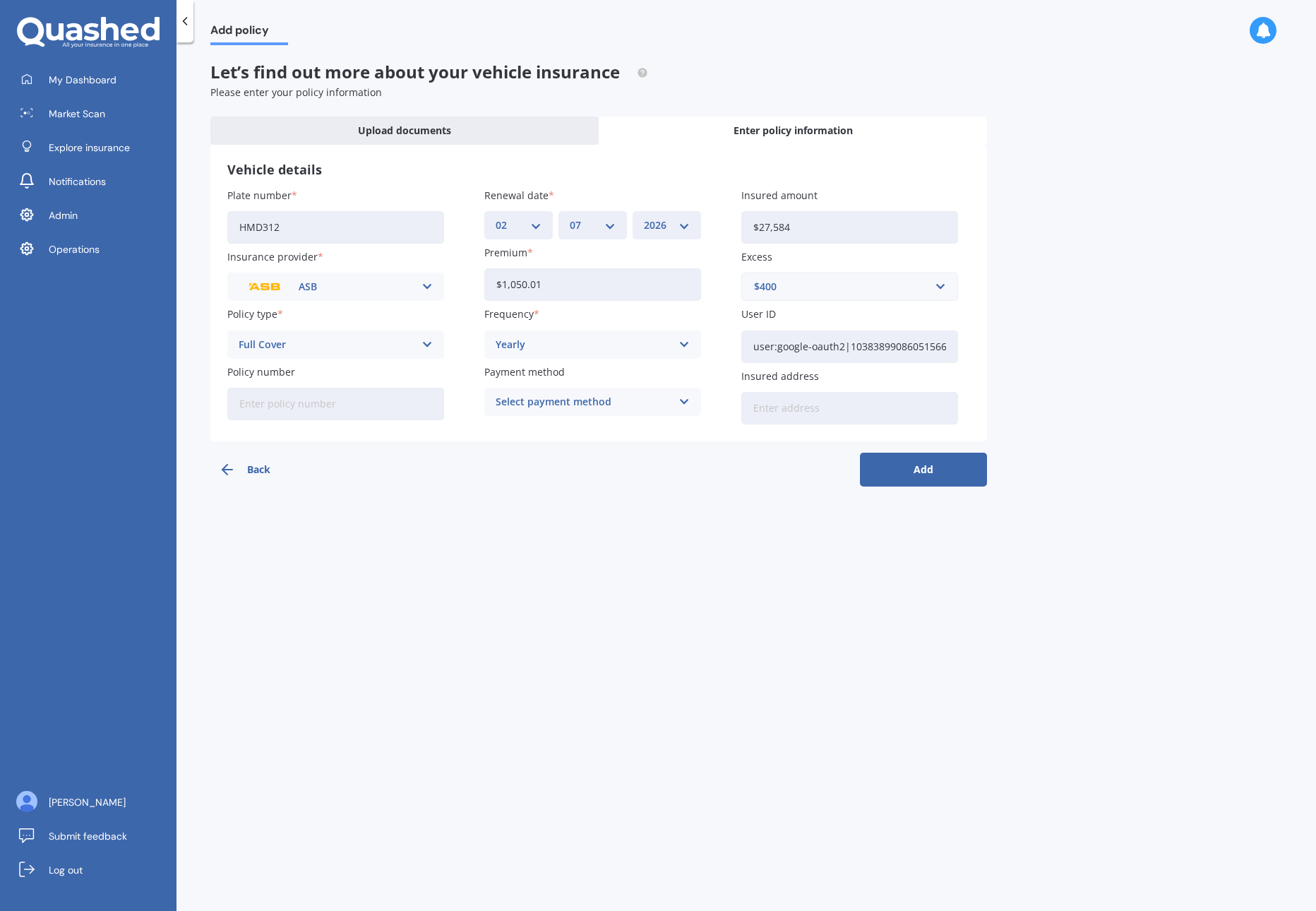
click at [955, 478] on button "Add" at bounding box center [923, 469] width 127 height 34
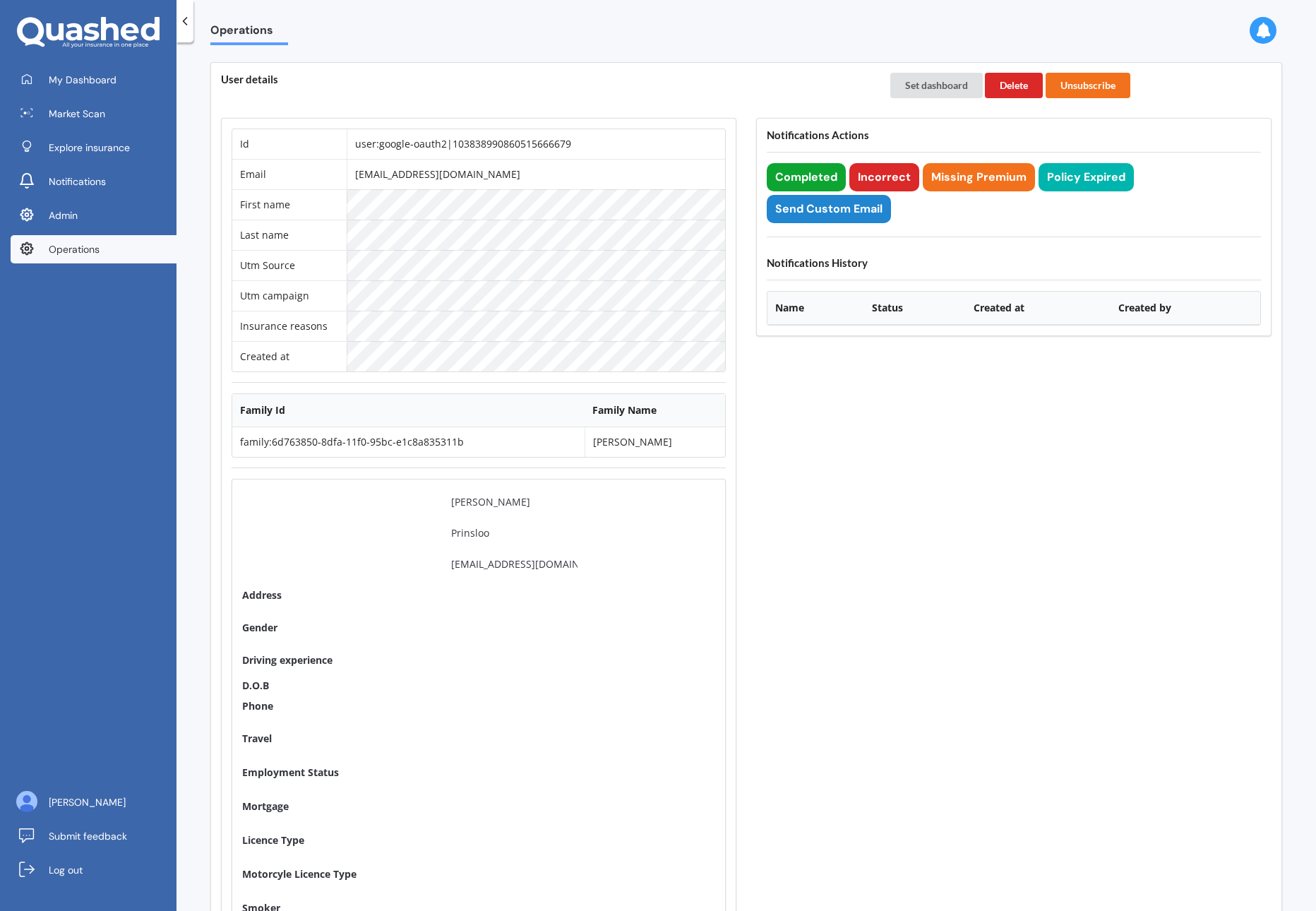
click at [818, 174] on button "Completed" at bounding box center [806, 177] width 79 height 28
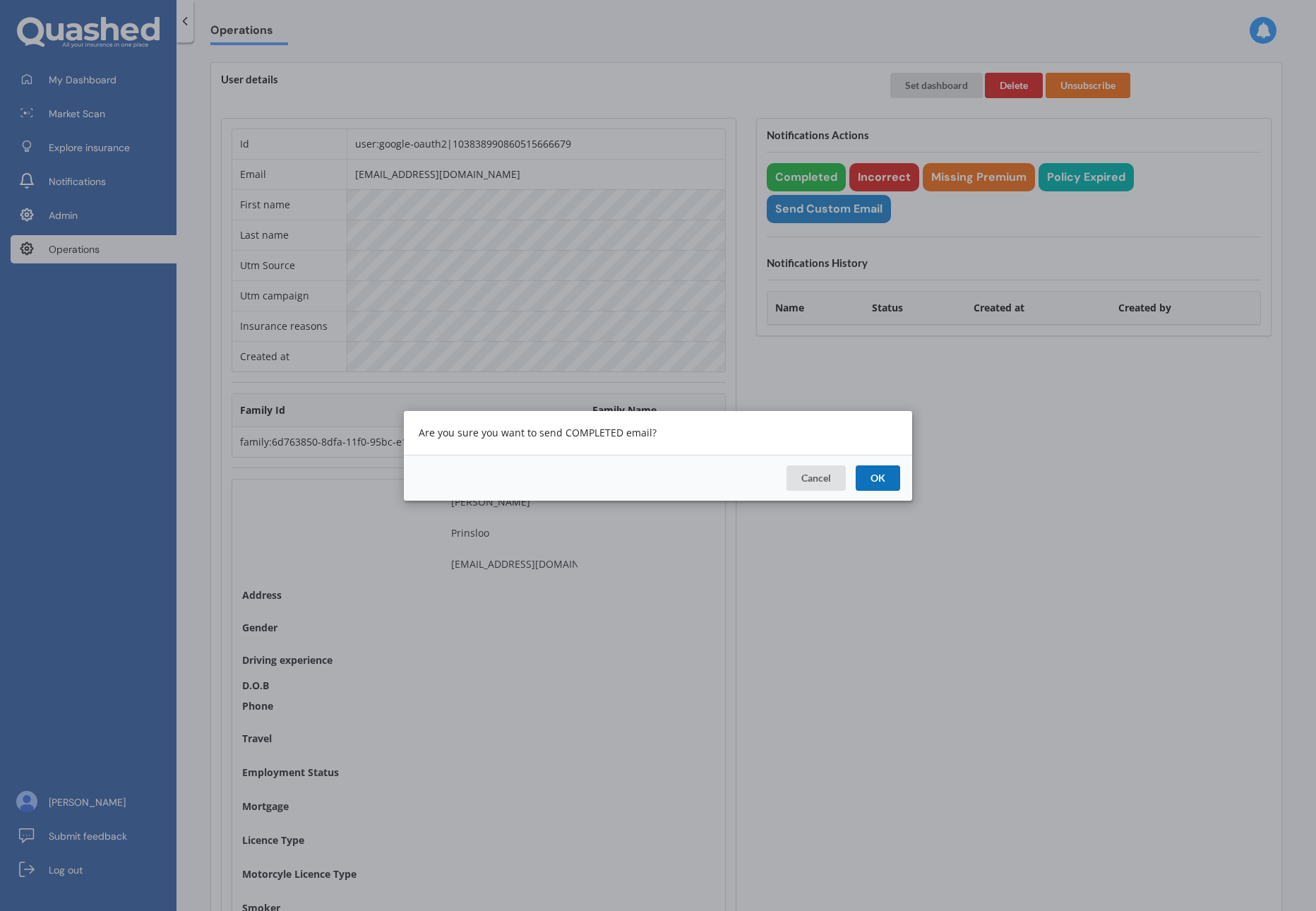
click at [886, 477] on button "OK" at bounding box center [877, 477] width 45 height 26
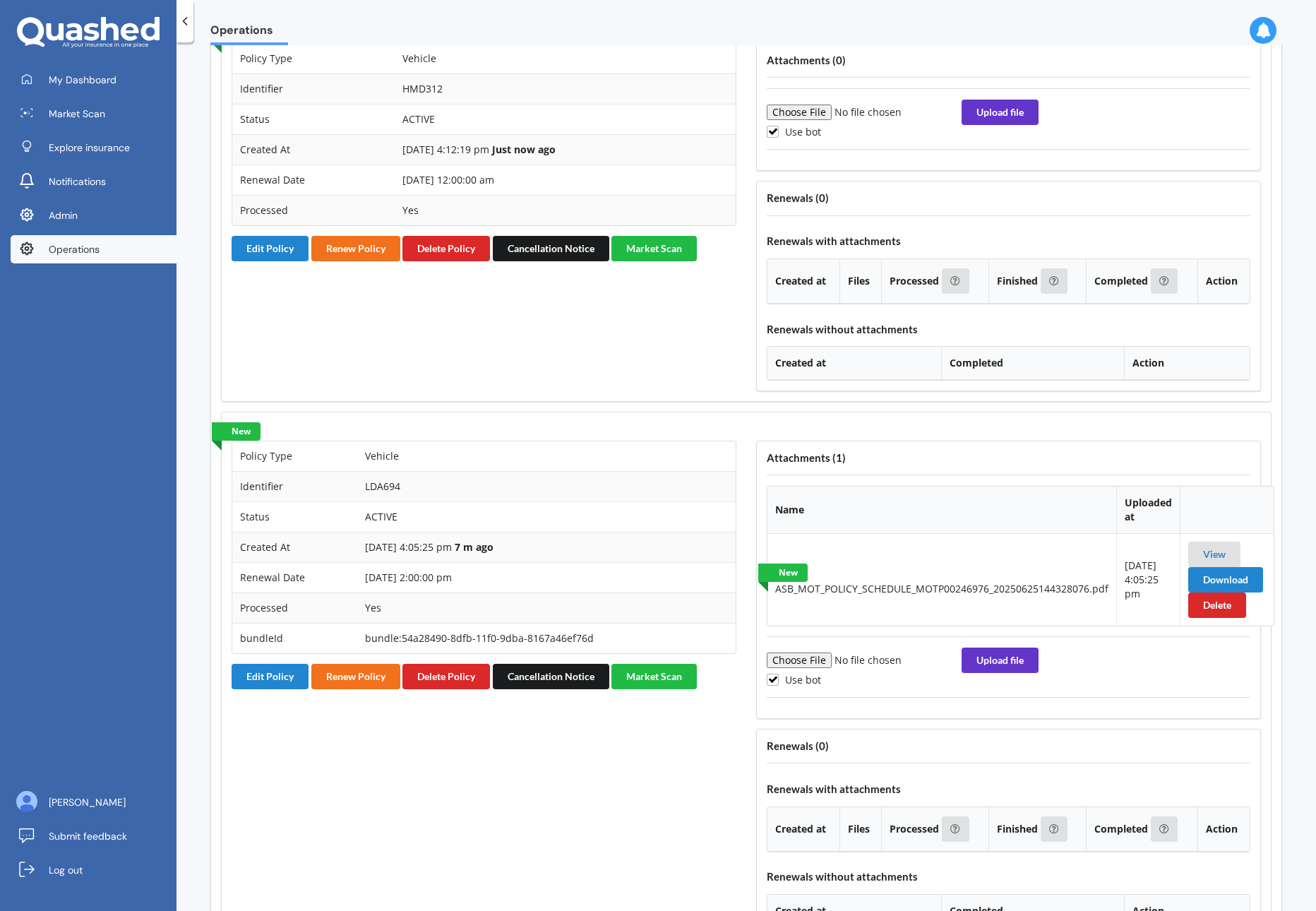
scroll to position [1207, 0]
click at [266, 672] on button "Edit Policy" at bounding box center [270, 675] width 77 height 26
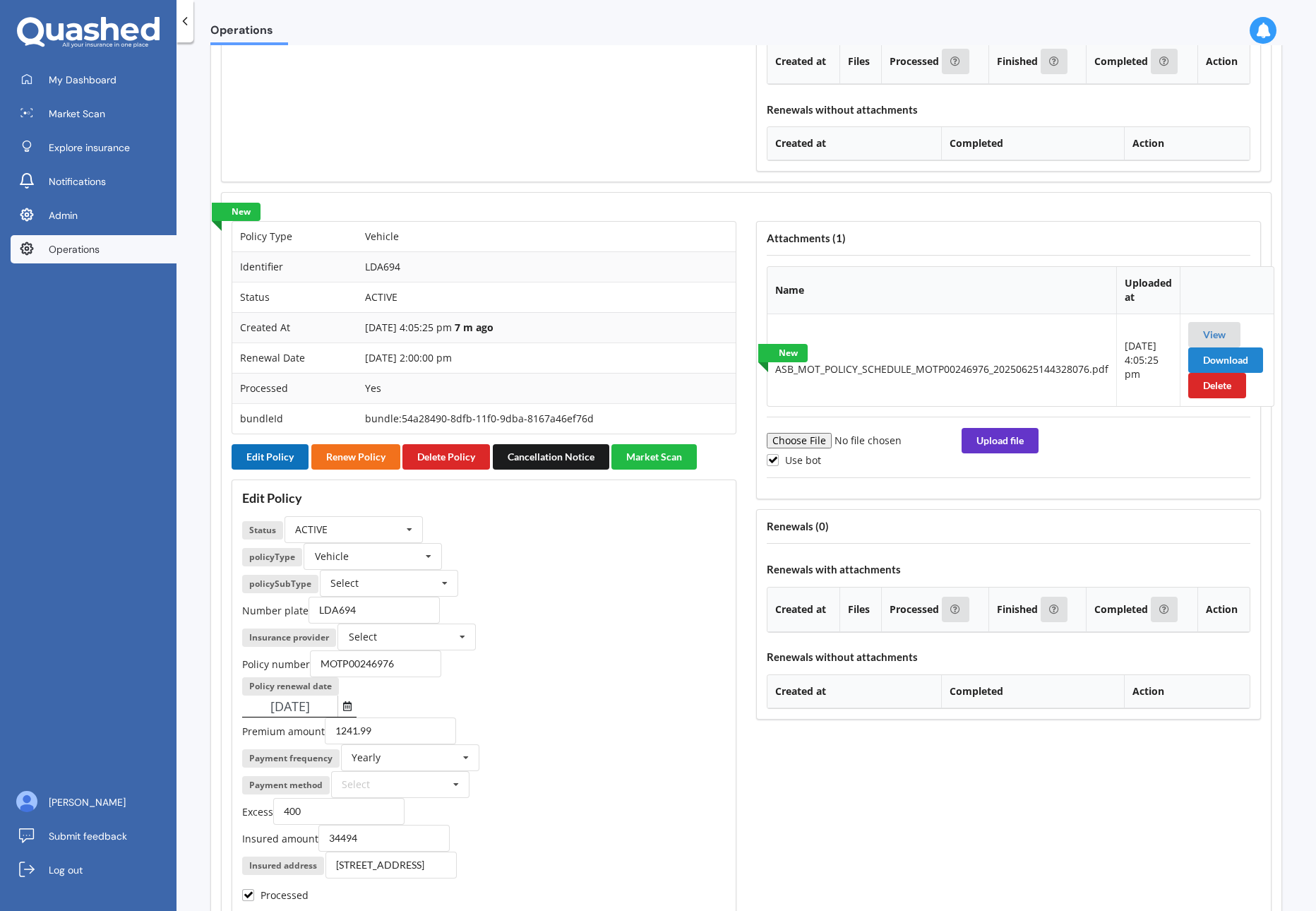
scroll to position [1815, 0]
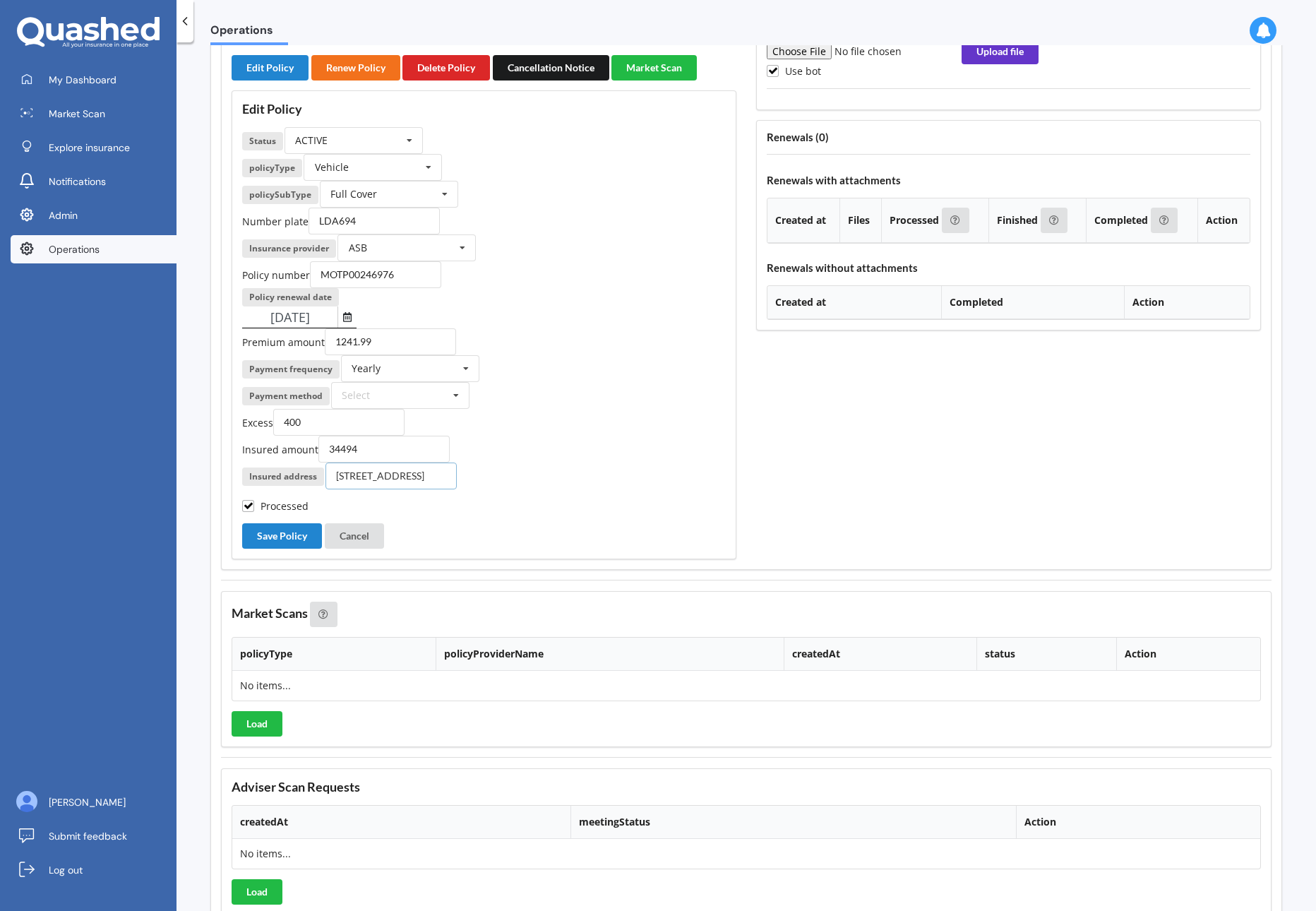
click at [384, 478] on input "19 Quarters Place, Halswell, Christchurch 8025" at bounding box center [391, 475] width 131 height 27
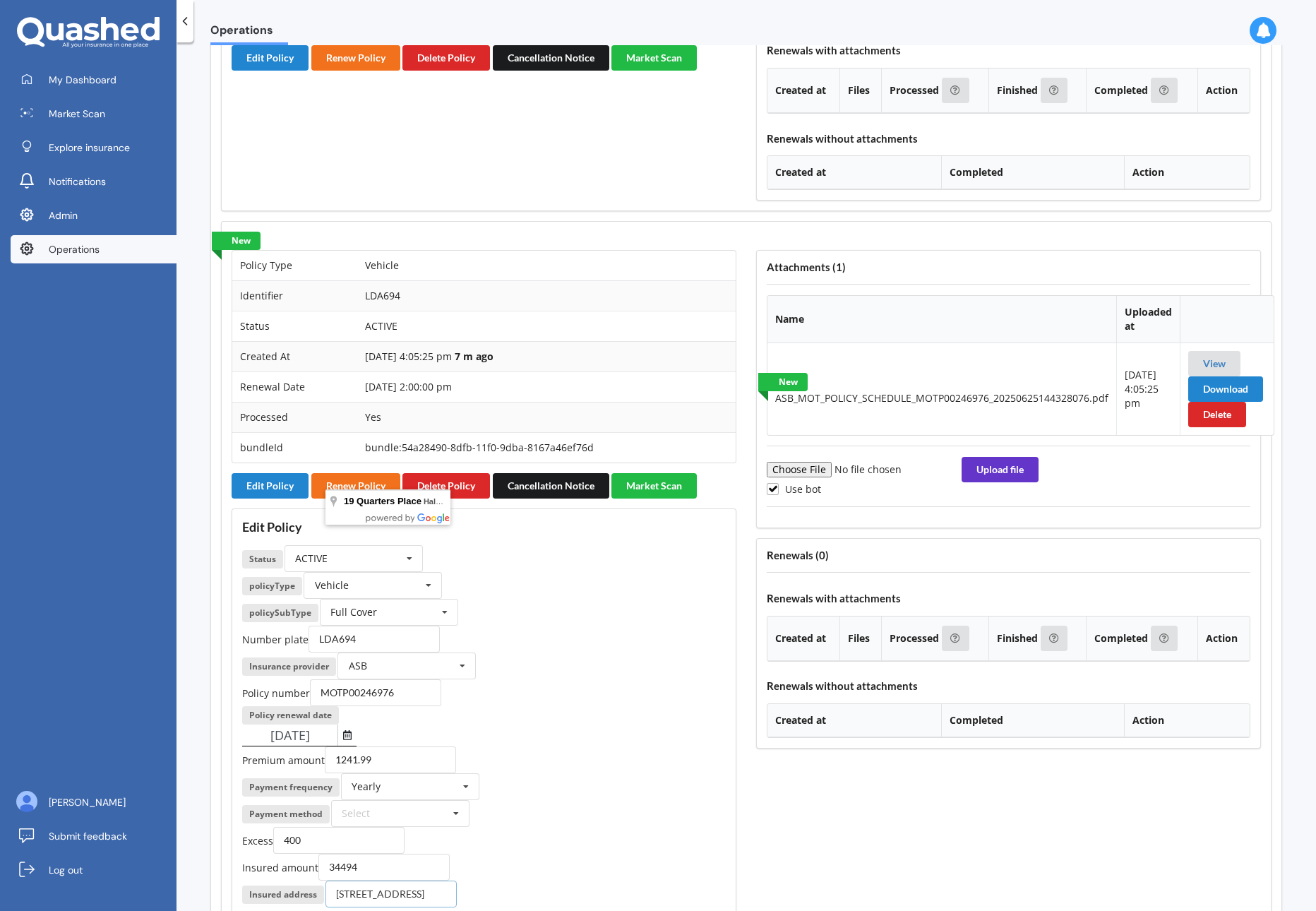
scroll to position [1237, 0]
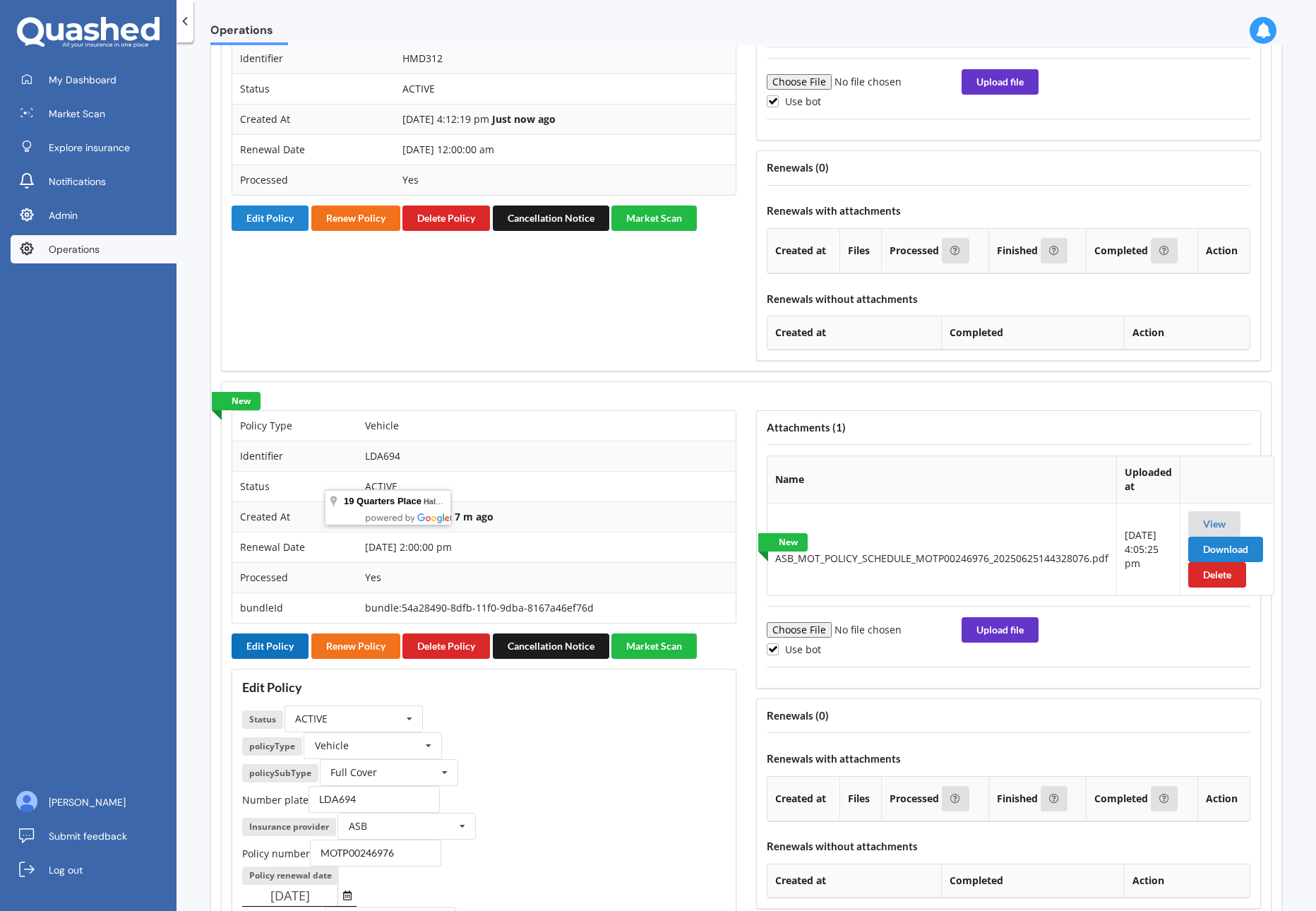
click at [235, 645] on button "Edit Policy" at bounding box center [270, 646] width 77 height 26
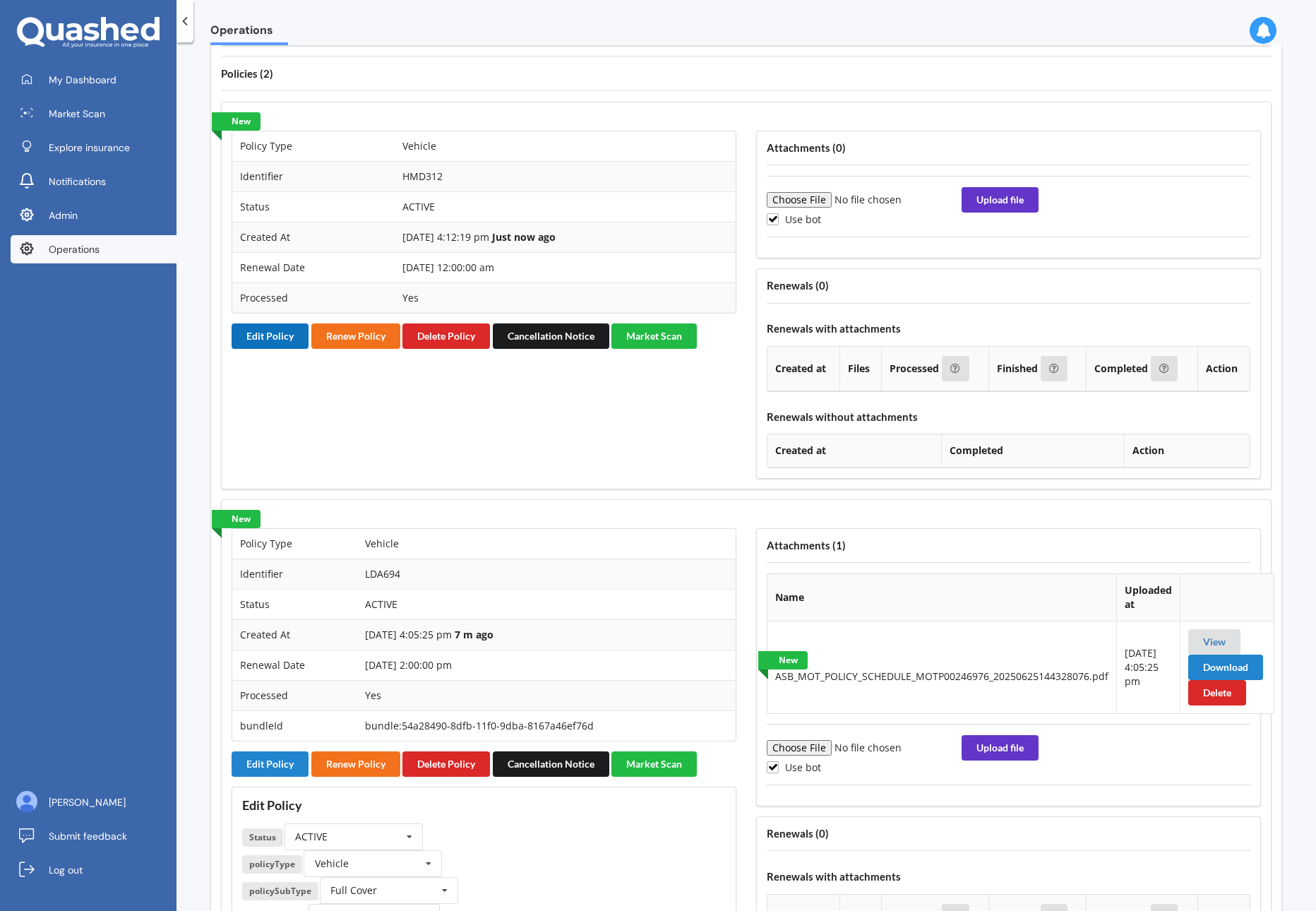
click at [267, 328] on button "Edit Policy" at bounding box center [270, 336] width 77 height 26
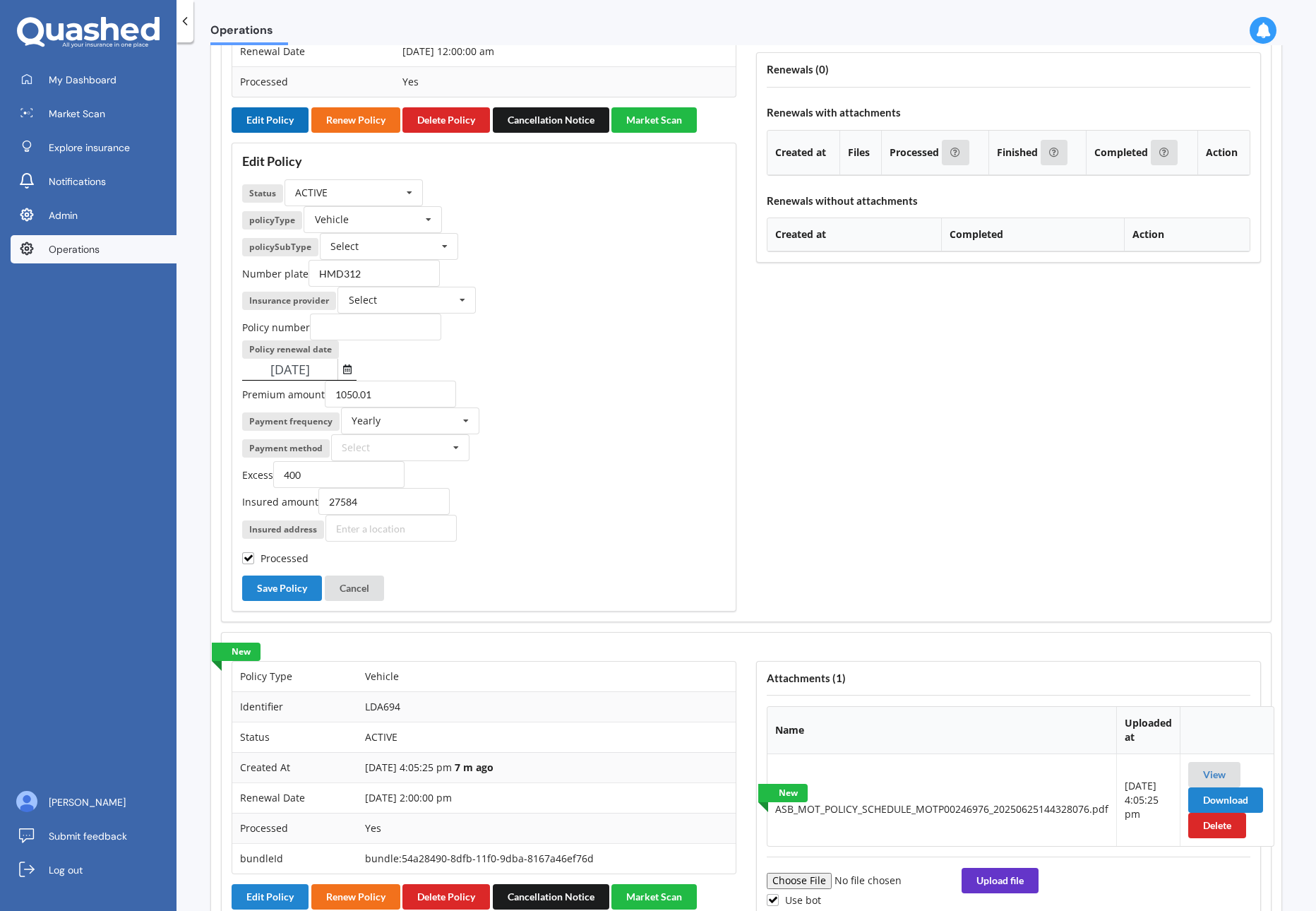
scroll to position [1351, 0]
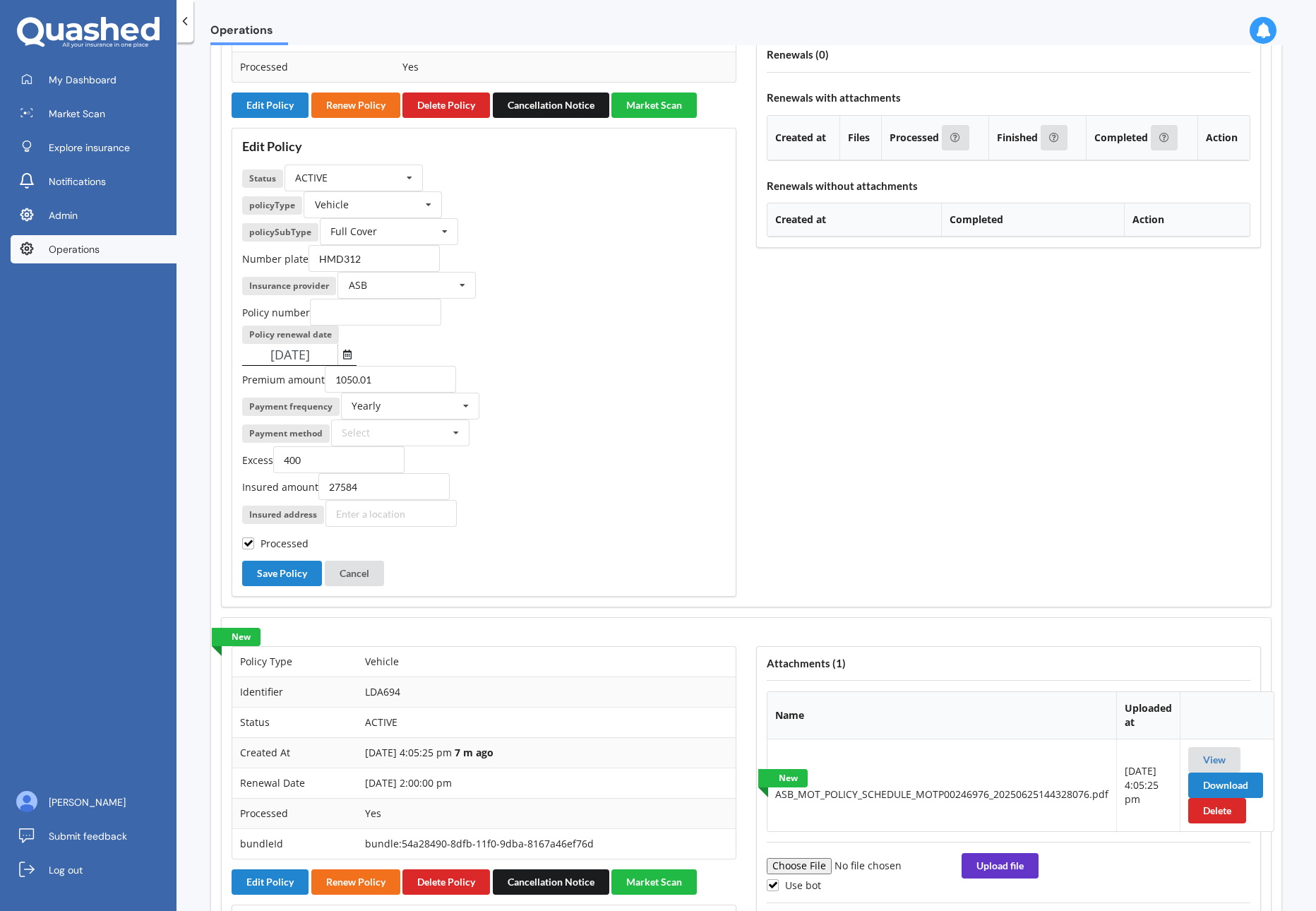
drag, startPoint x: 403, startPoint y: 527, endPoint x: 422, endPoint y: 512, distance: 24.2
click at [403, 527] on div "Edit Policy Status ACTIVE ACTIVE EXPIRED FINISH_SETUP IN_REVIEW PROCESSING RENE…" at bounding box center [483, 361] width 504 height 468
click at [422, 512] on input at bounding box center [391, 512] width 131 height 27
paste input "19 Quarters Place, Halswell, Christchurch 8025"
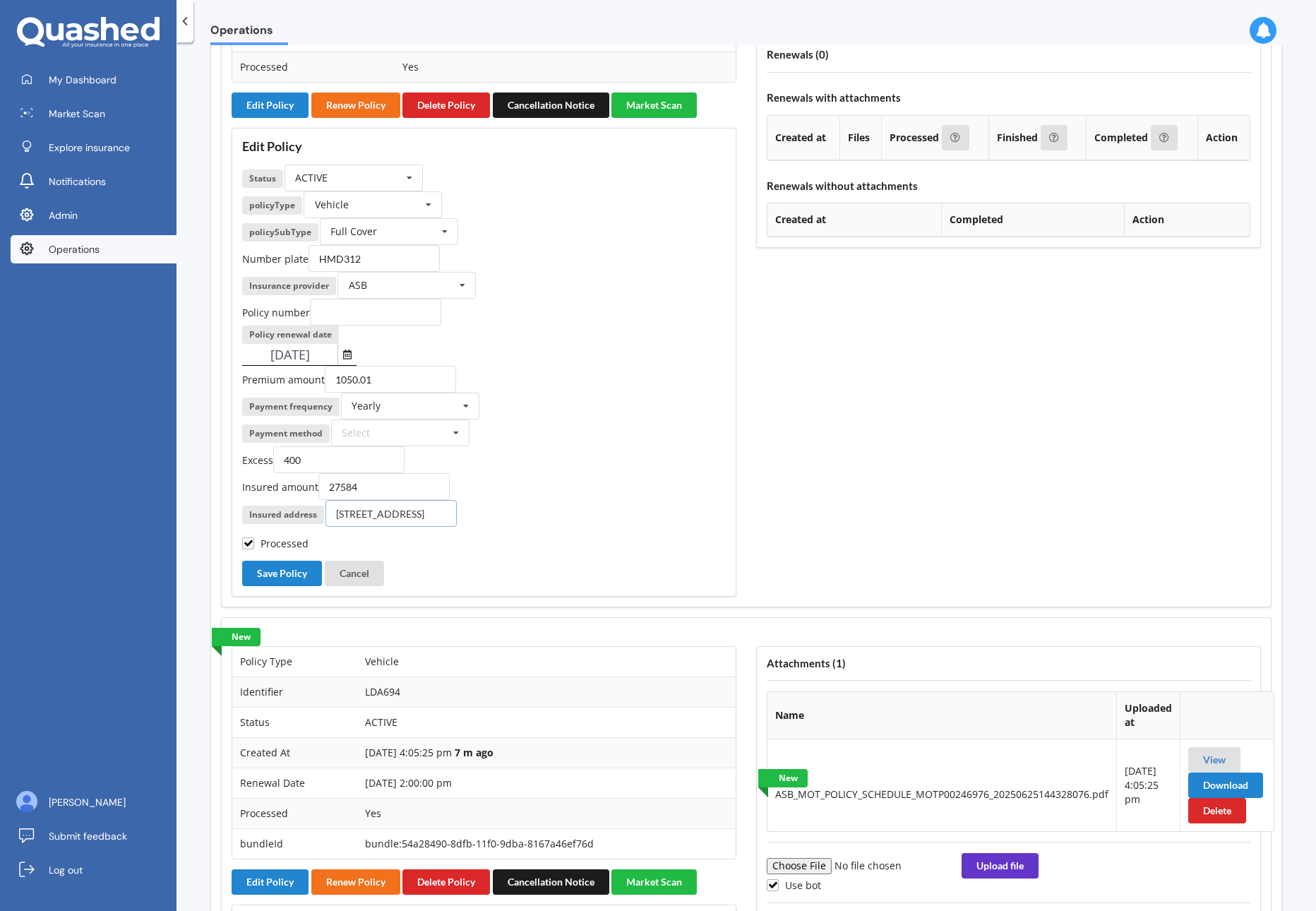
type input "19 Quarters Place, Halswell, Christchurch 8025"
click at [660, 502] on div "Insured address 19 Quarters Place, Halswell, Christchurch 8025" at bounding box center [483, 512] width 483 height 27
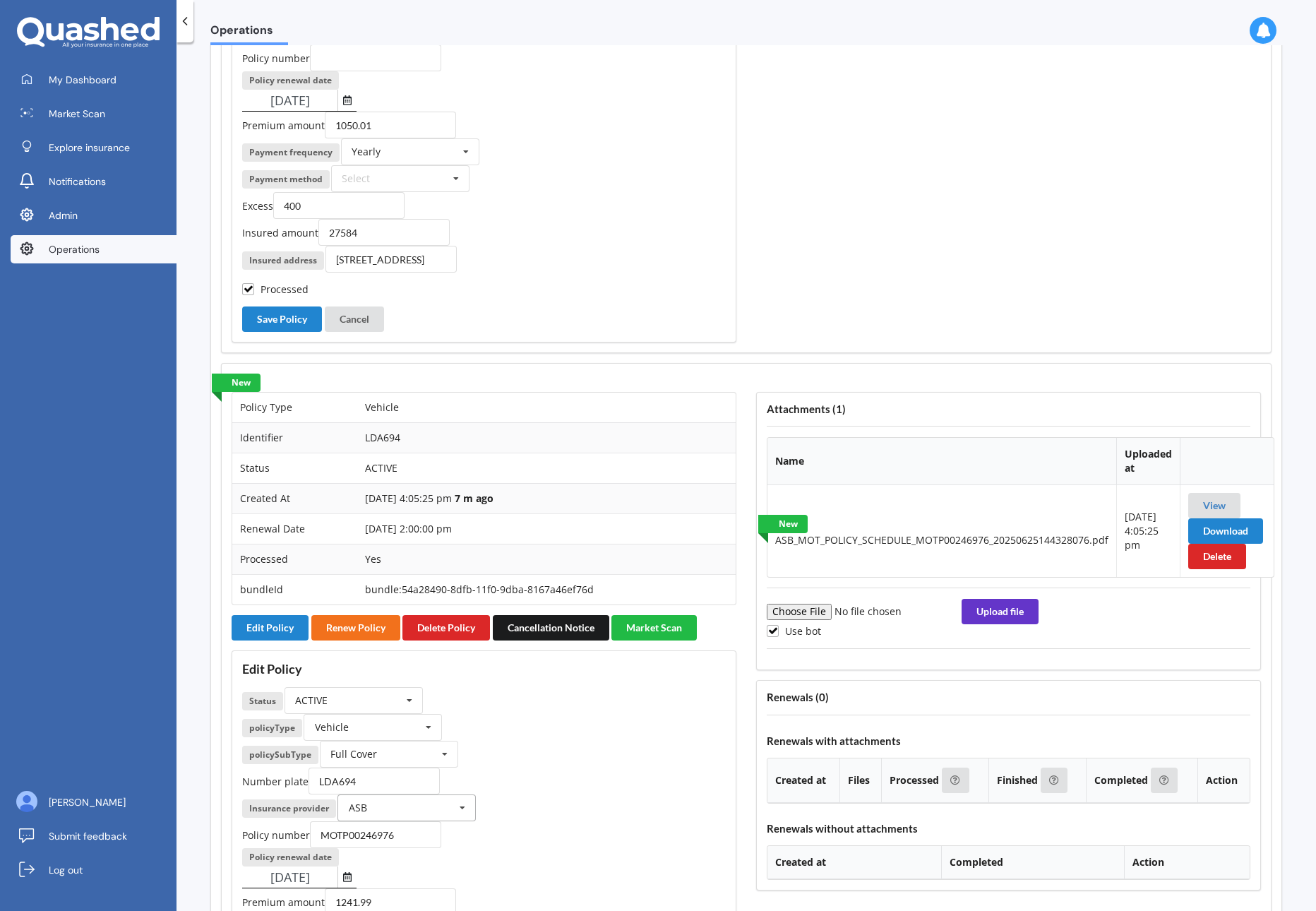
scroll to position [1675, 0]
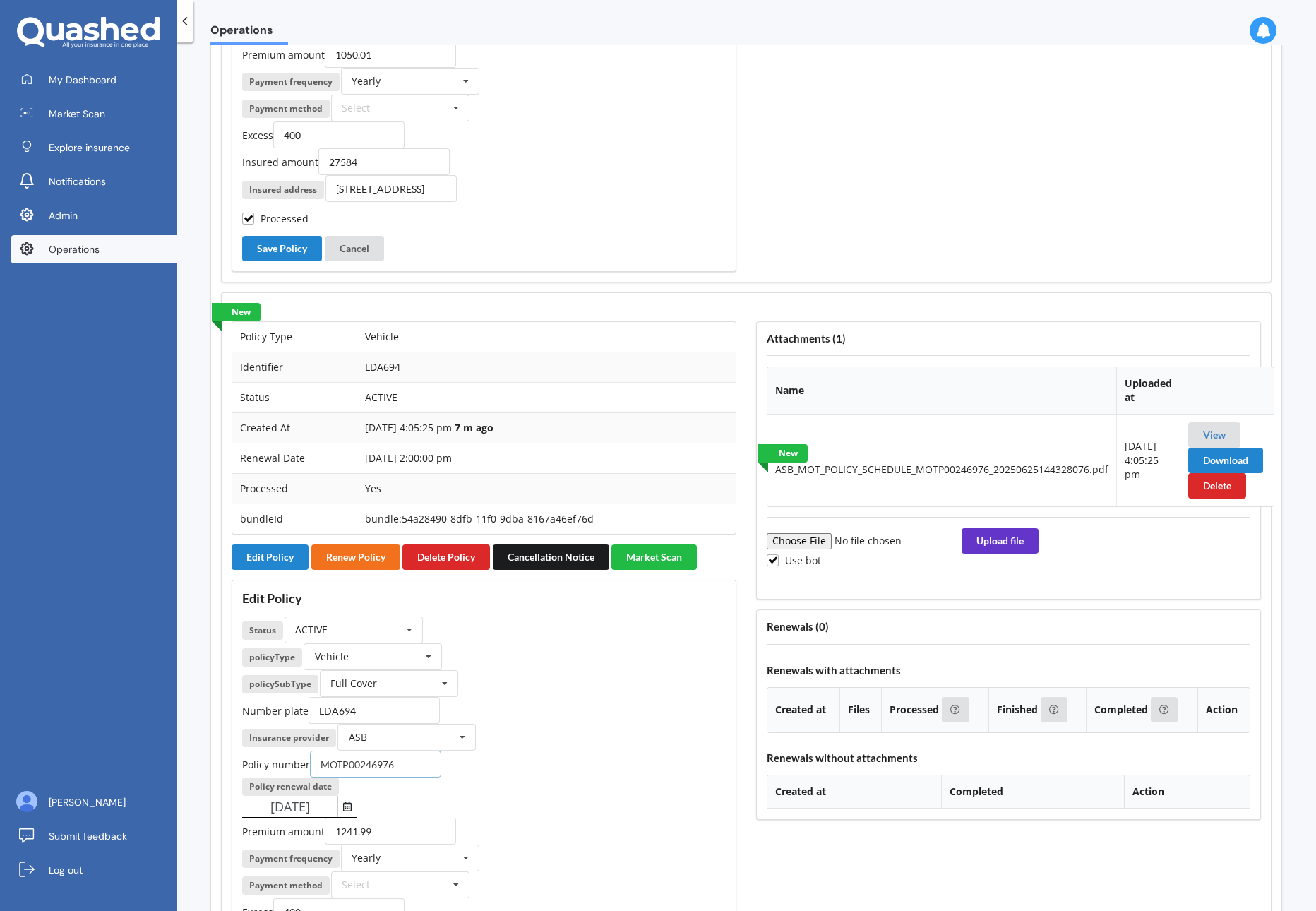
click at [374, 771] on input "MOTP00246976" at bounding box center [376, 763] width 131 height 27
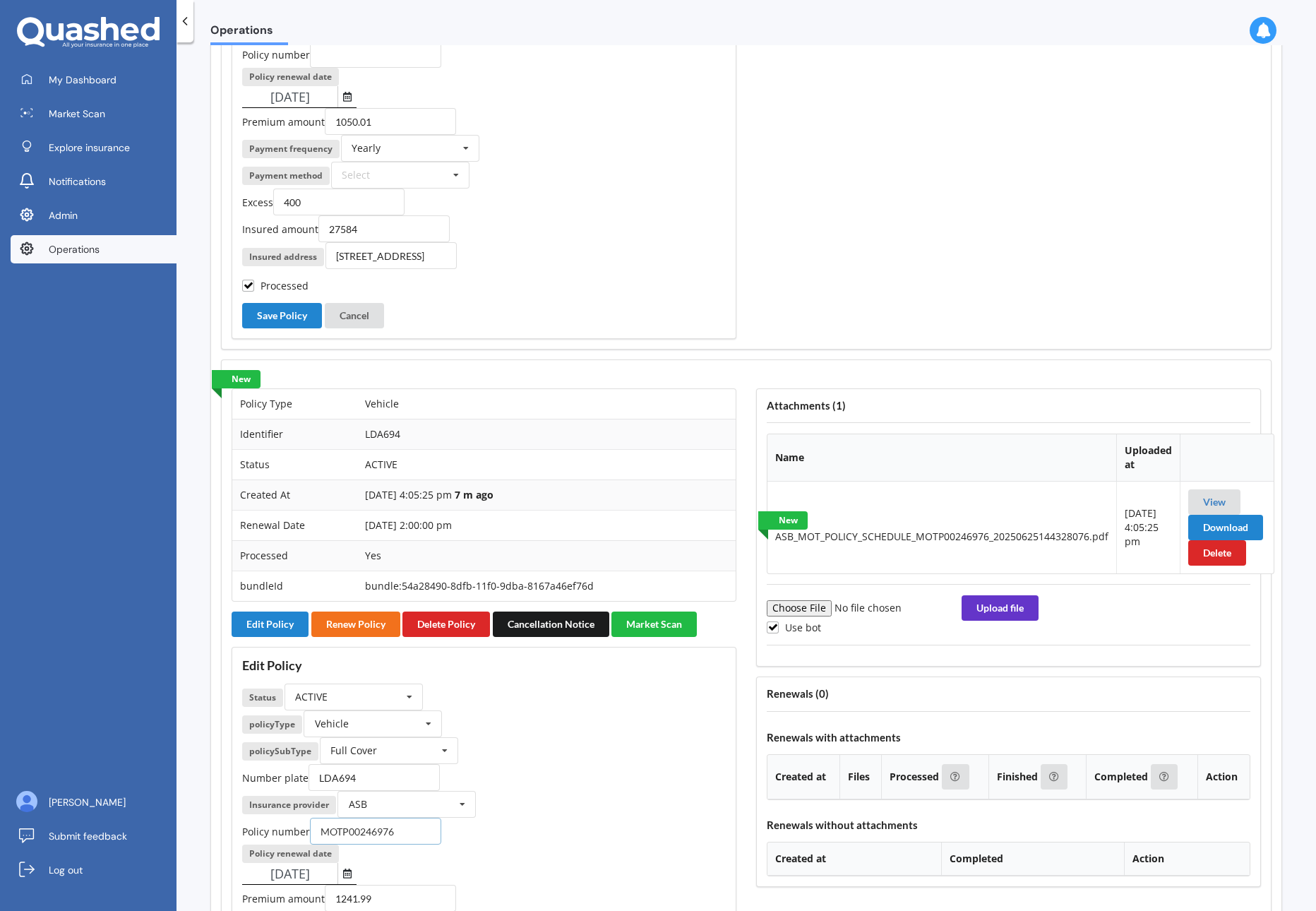
scroll to position [1591, 0]
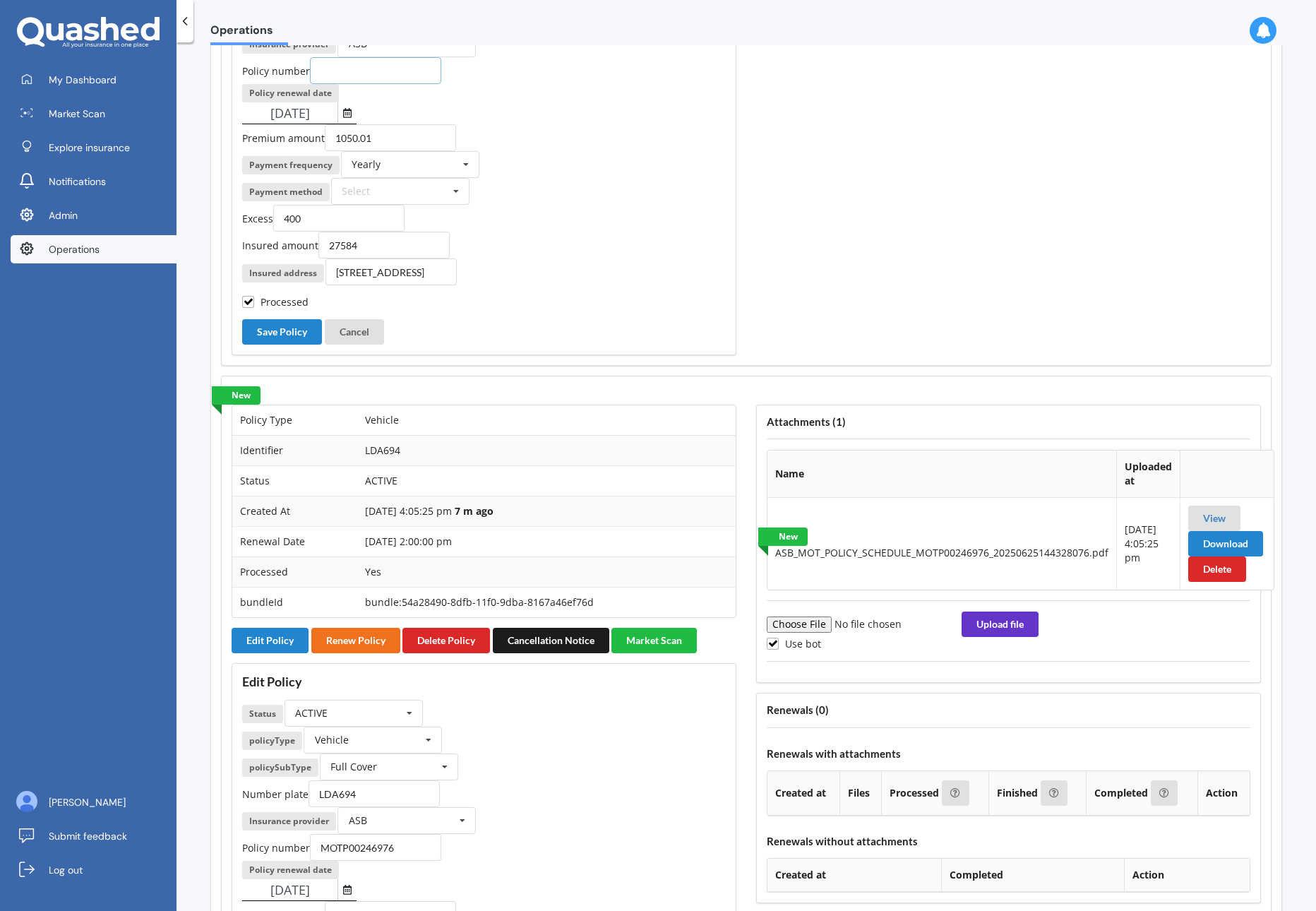
click at [398, 67] on input "text" at bounding box center [376, 70] width 131 height 27
paste input "MOTP00246976"
type input "MOTP00246976"
click at [551, 102] on div "02/07/2026" at bounding box center [483, 113] width 483 height 22
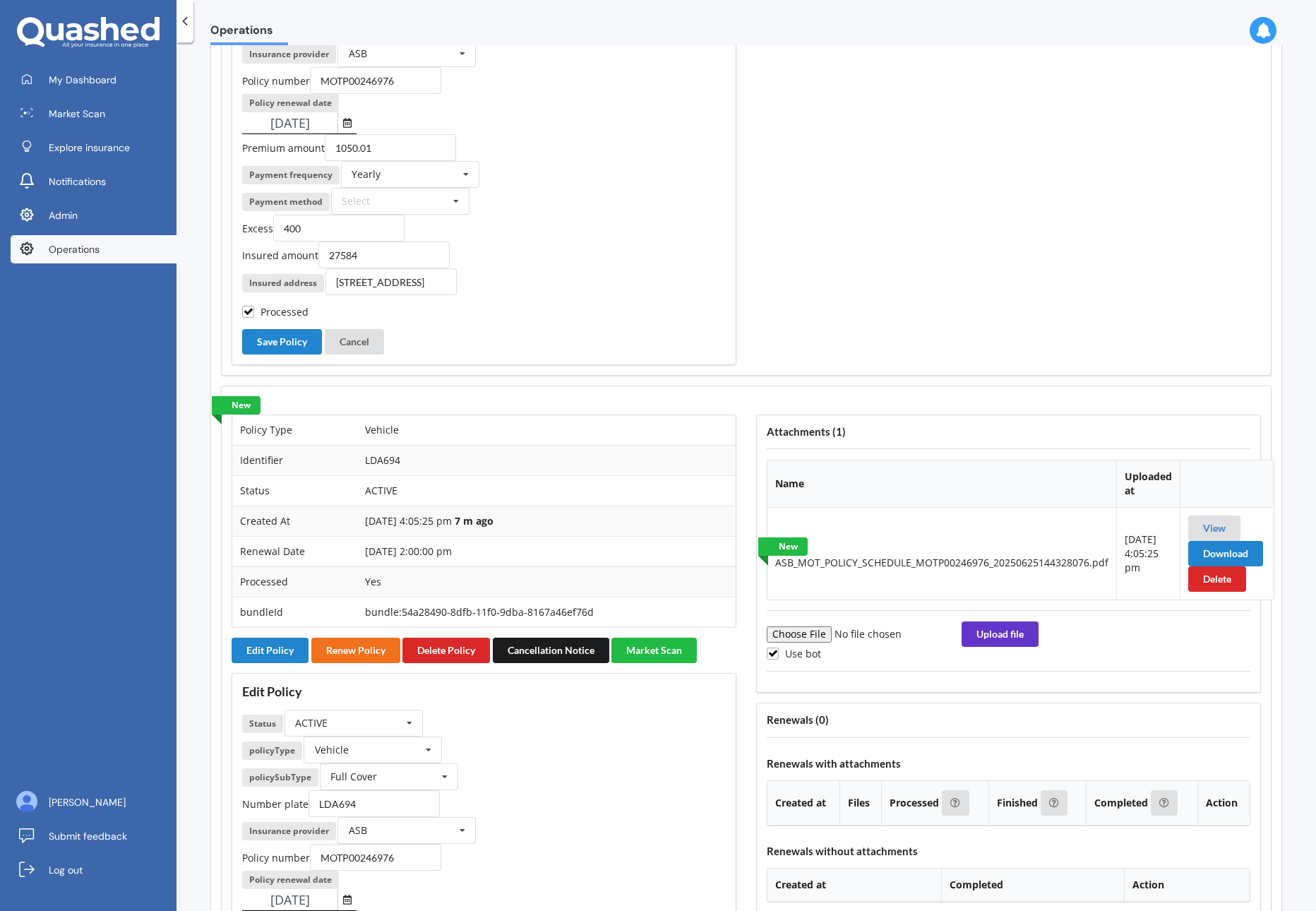
scroll to position [1601, 0]
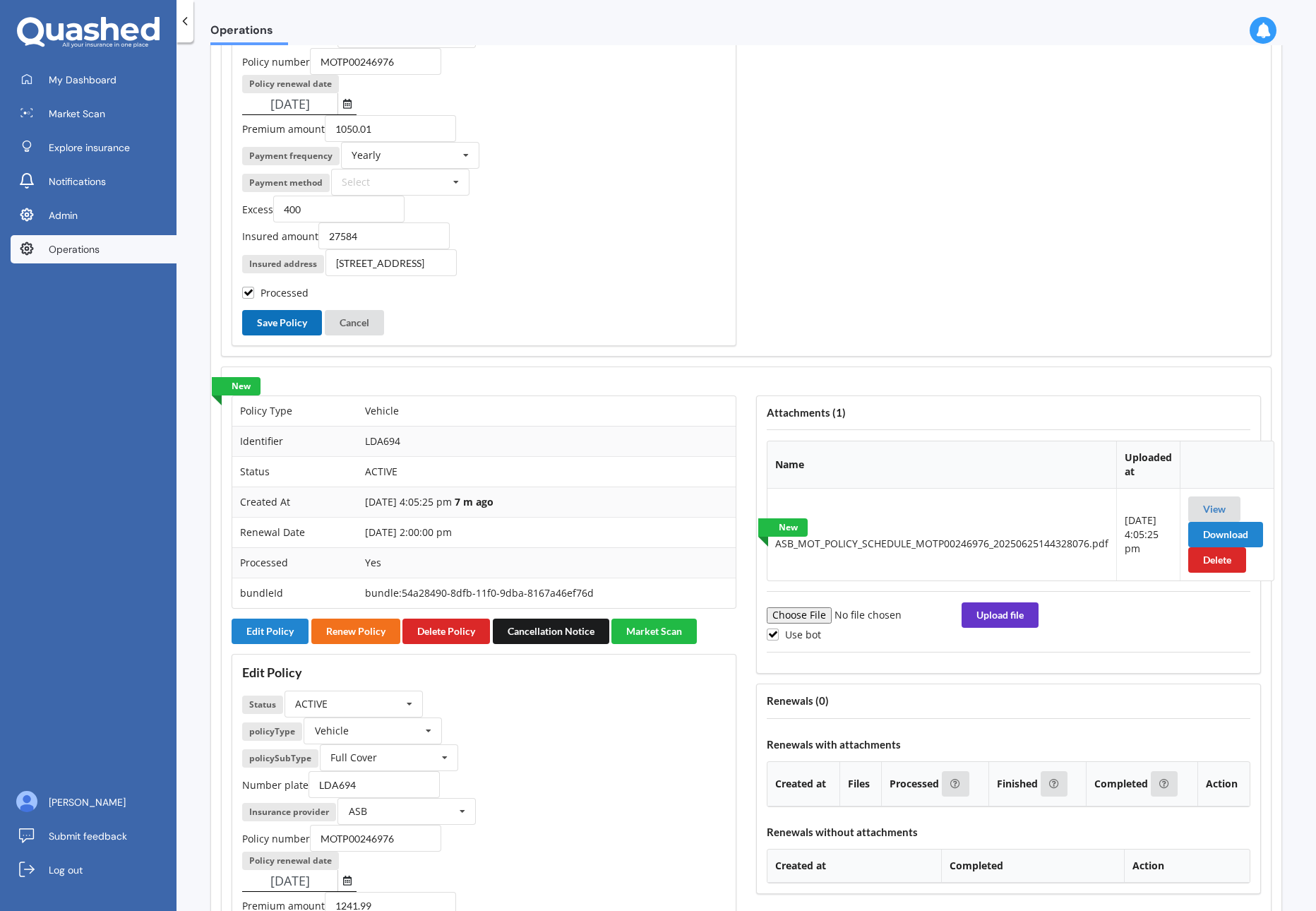
click at [283, 318] on button "Save Policy" at bounding box center [282, 323] width 80 height 26
click at [634, 283] on div "Edit Policy Status ACTIVE ACTIVE EXPIRED FINISH_SETUP IN_REVIEW PROCESSING RENE…" at bounding box center [483, 111] width 504 height 468
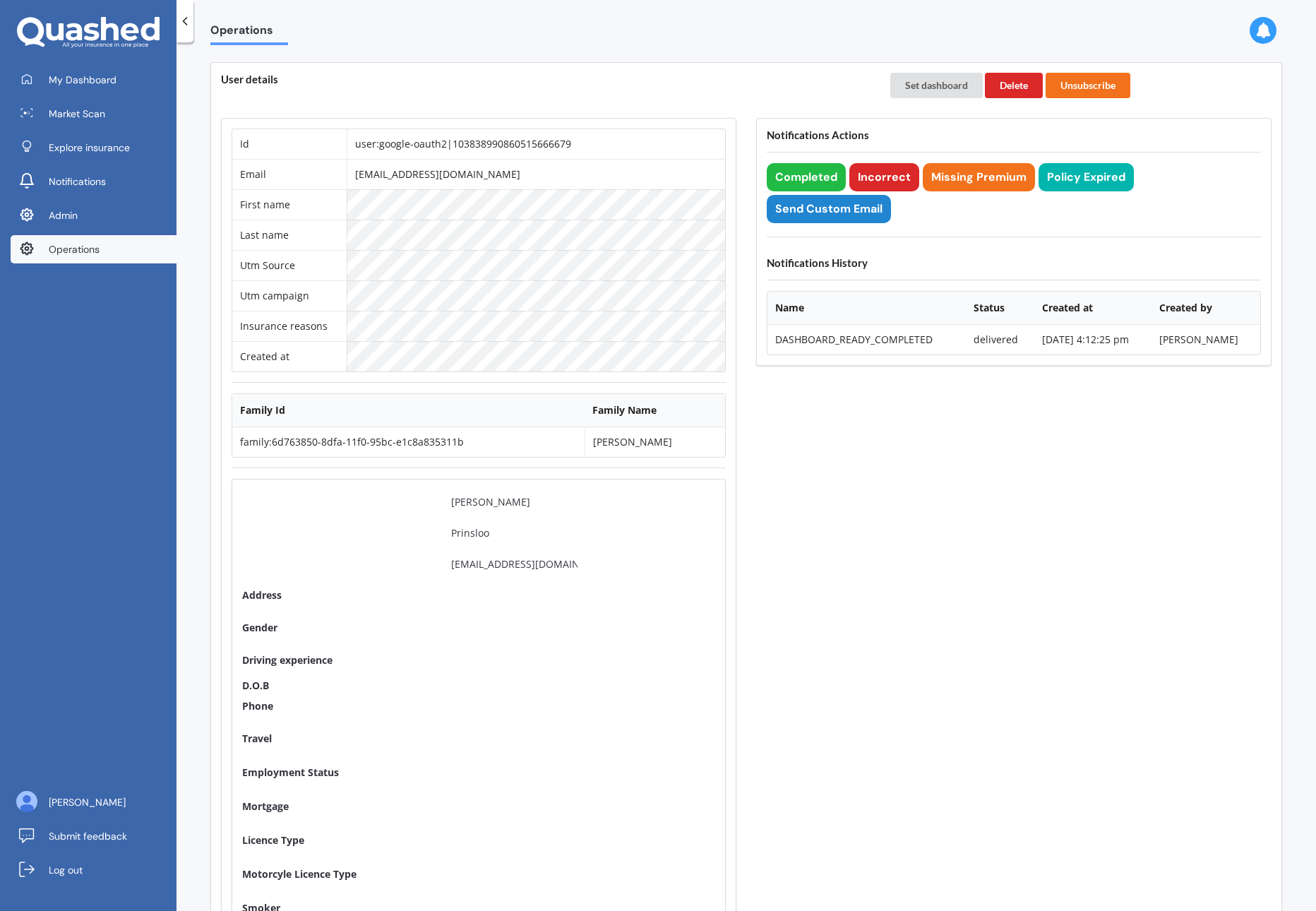
click at [75, 244] on span "Operations" at bounding box center [74, 249] width 51 height 14
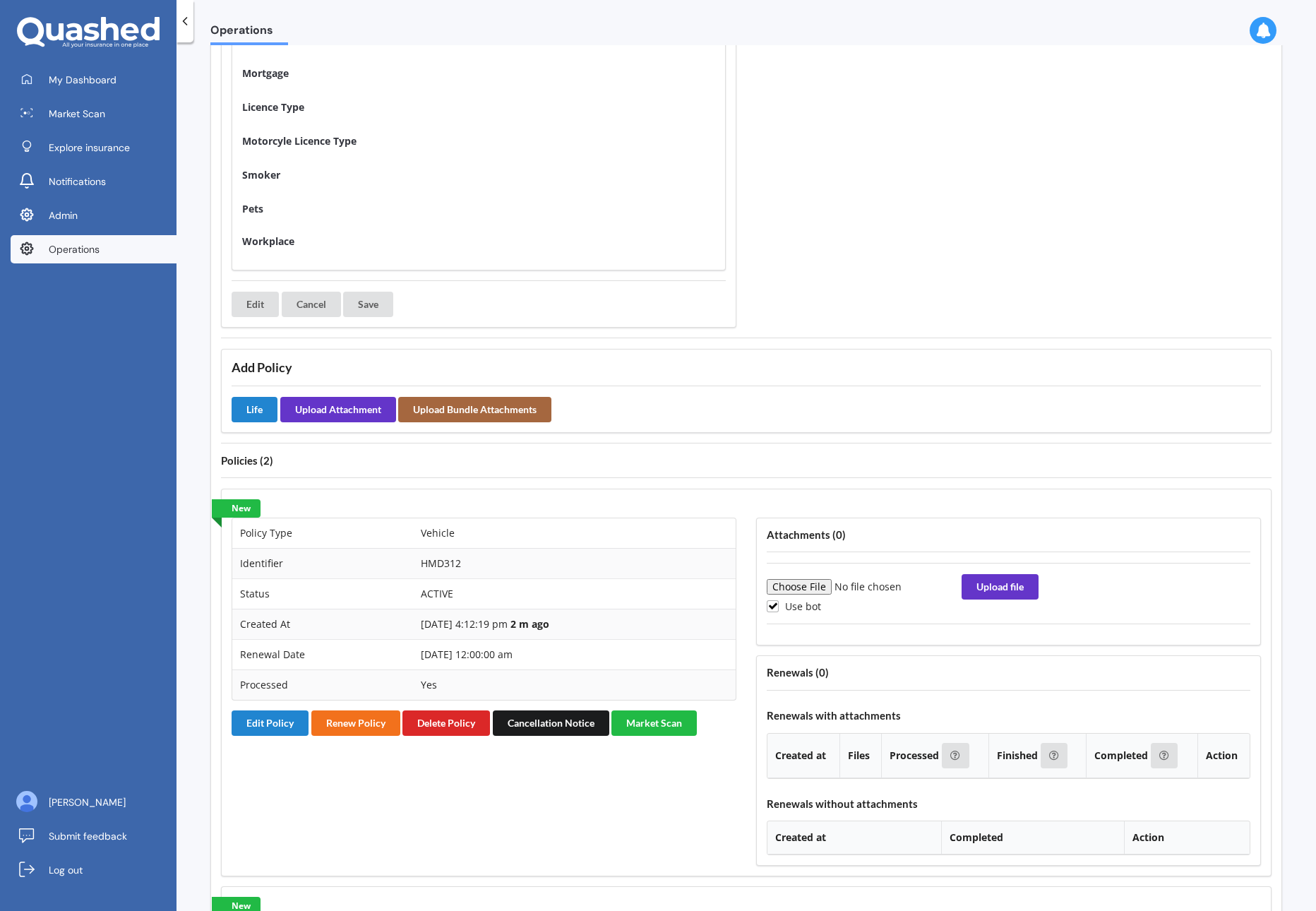
scroll to position [763, 0]
